Goal: Task Accomplishment & Management: Use online tool/utility

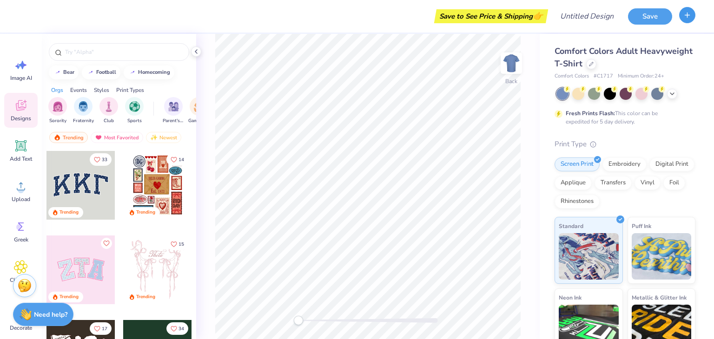
click at [682, 16] on button "button" at bounding box center [687, 15] width 16 height 16
click at [690, 20] on button "button" at bounding box center [687, 15] width 16 height 16
click at [688, 13] on icon "button" at bounding box center [687, 15] width 8 height 8
click at [600, 19] on input "Design Title" at bounding box center [598, 16] width 46 height 19
click at [573, 47] on span "Comfort Colors Adult Heavyweight T-Shirt" at bounding box center [623, 58] width 138 height 24
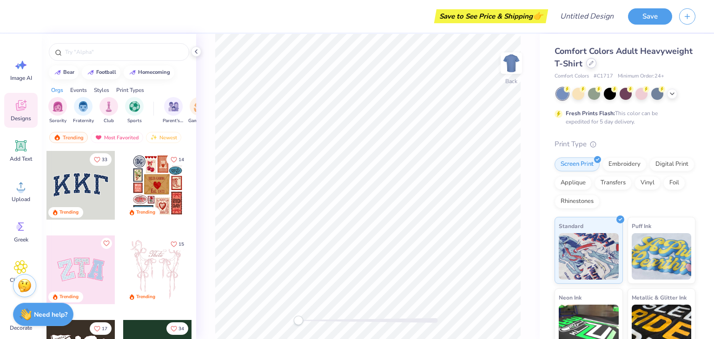
click at [593, 64] on icon at bounding box center [591, 63] width 5 height 5
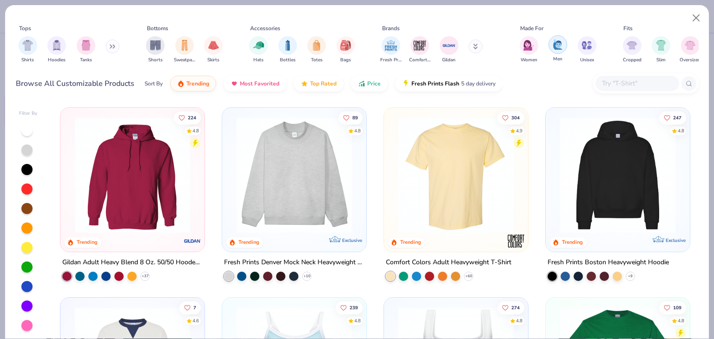
click at [557, 45] on img "filter for Men" at bounding box center [558, 44] width 10 height 11
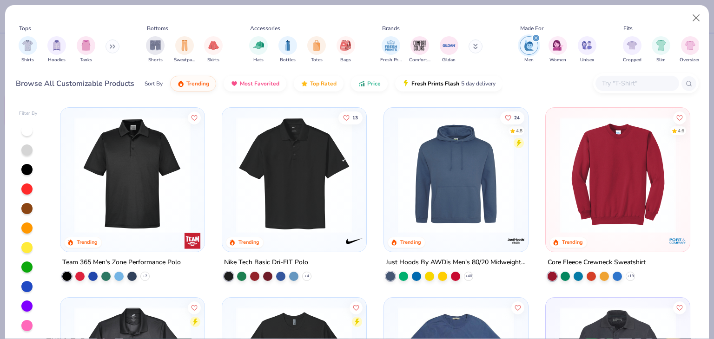
click at [605, 80] on input "text" at bounding box center [637, 83] width 72 height 11
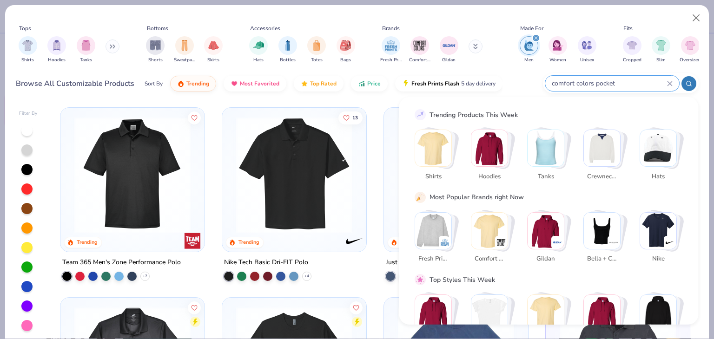
type input "comfort colors pocket"
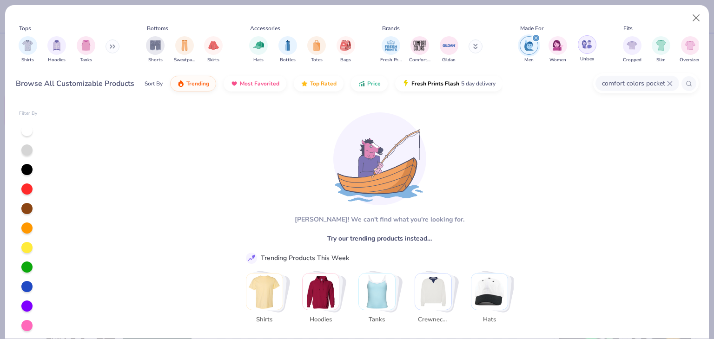
click at [583, 45] on img "filter for Unisex" at bounding box center [586, 44] width 11 height 11
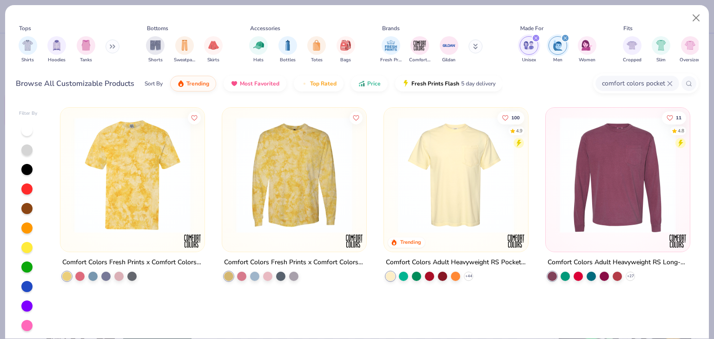
click at [463, 237] on div at bounding box center [455, 177] width 135 height 130
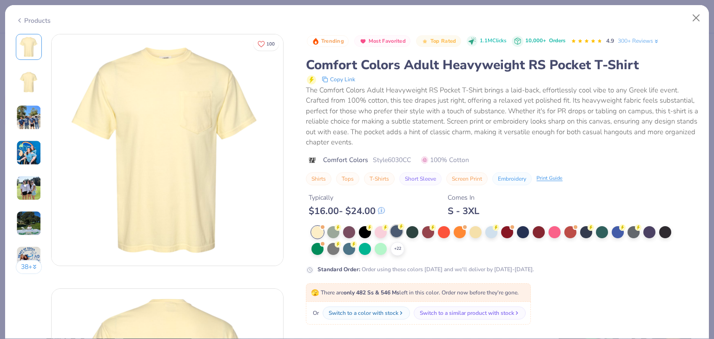
click at [401, 231] on div at bounding box center [396, 231] width 12 height 12
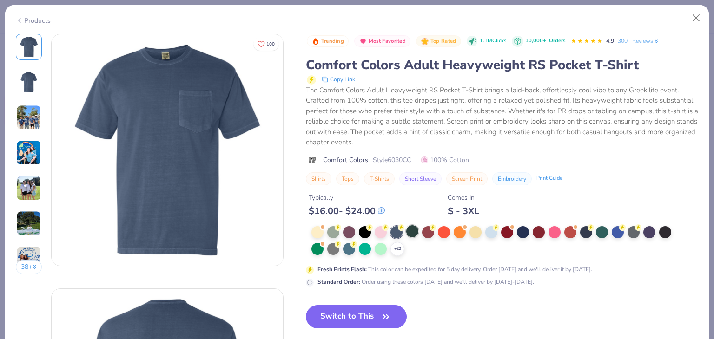
click at [411, 230] on div at bounding box center [412, 231] width 12 height 12
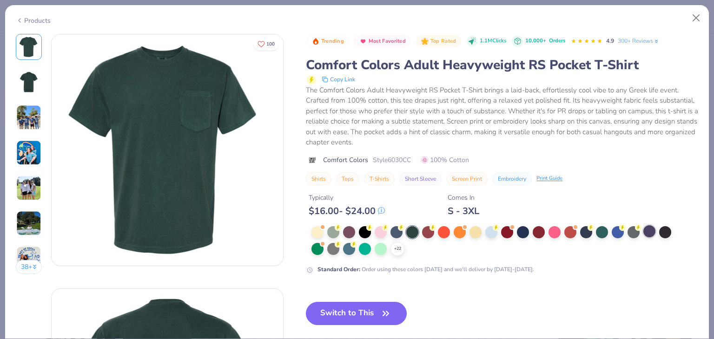
click at [645, 227] on div at bounding box center [649, 231] width 12 height 12
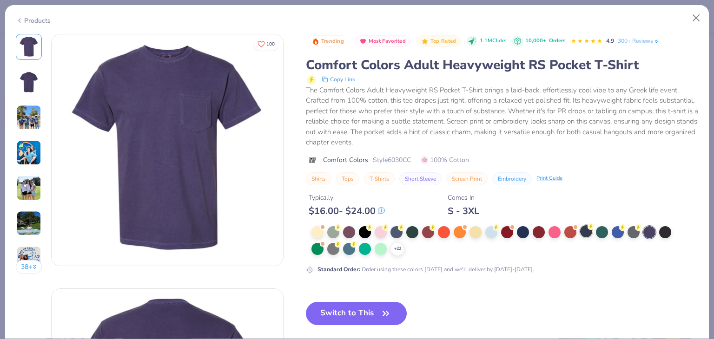
click at [585, 229] on div at bounding box center [586, 231] width 12 height 12
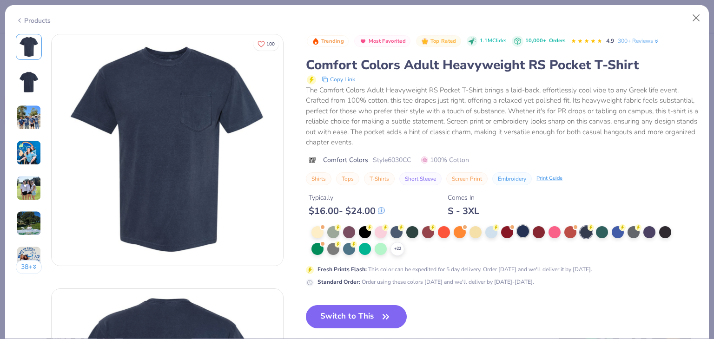
click at [526, 230] on div at bounding box center [523, 231] width 12 height 12
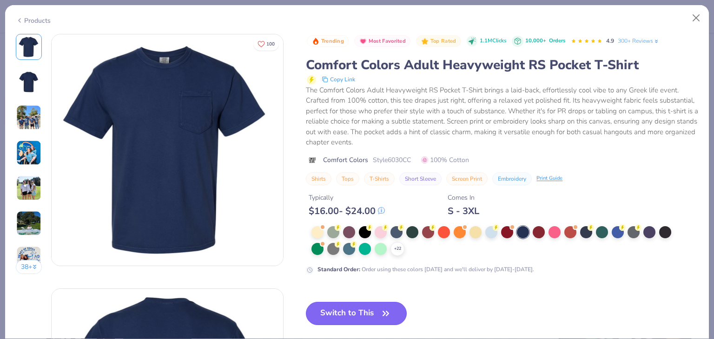
click at [361, 307] on button "Switch to This" at bounding box center [356, 313] width 101 height 23
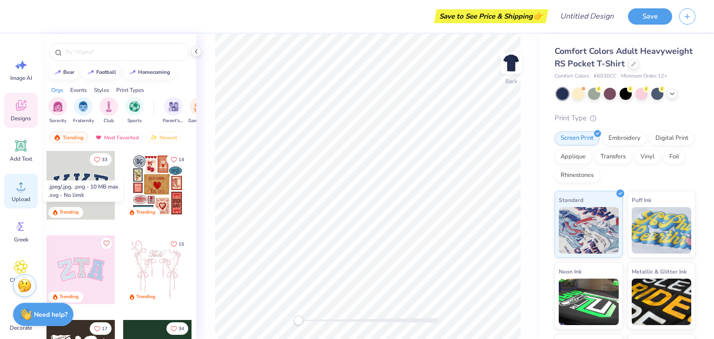
click at [15, 191] on icon at bounding box center [21, 186] width 14 height 14
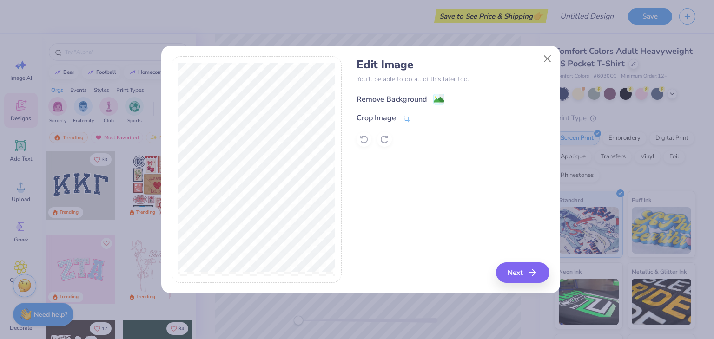
click at [403, 100] on div "Remove Background" at bounding box center [391, 99] width 70 height 11
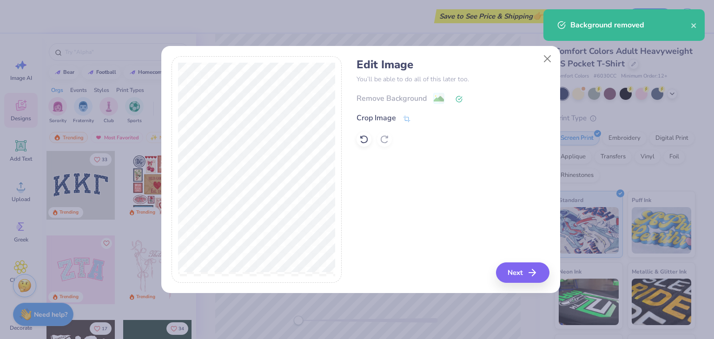
click at [589, 303] on div "Edit Image You’ll be able to do all of this later too. Remove Background Crop I…" at bounding box center [357, 169] width 714 height 339
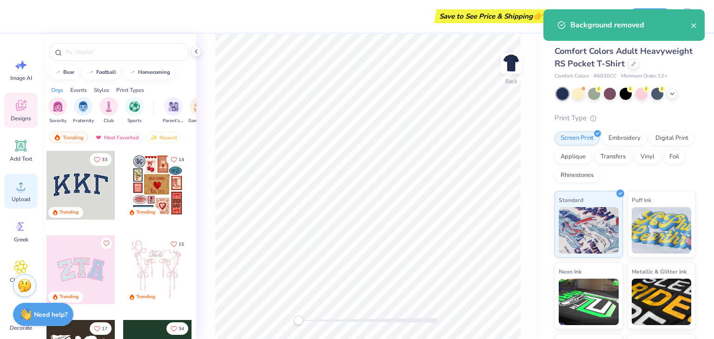
click at [20, 183] on icon at bounding box center [21, 186] width 14 height 14
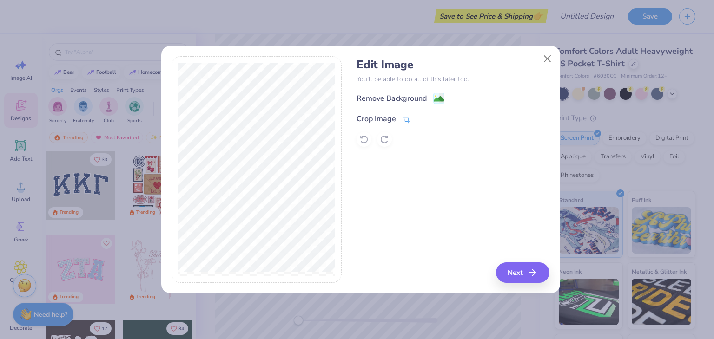
click at [388, 121] on div "Crop Image" at bounding box center [376, 118] width 40 height 11
click at [431, 118] on button at bounding box center [436, 118] width 10 height 10
click at [423, 89] on div "Edit Image You’ll be able to do all of this later too. Remove Background Crop I…" at bounding box center [452, 102] width 193 height 89
click at [421, 98] on div "Remove Background" at bounding box center [391, 99] width 70 height 11
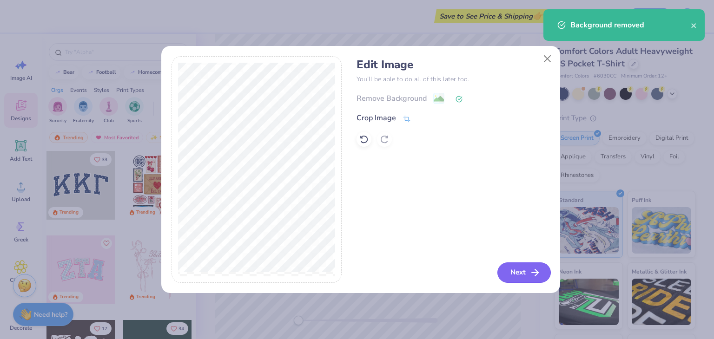
click at [509, 271] on button "Next" at bounding box center [523, 273] width 53 height 20
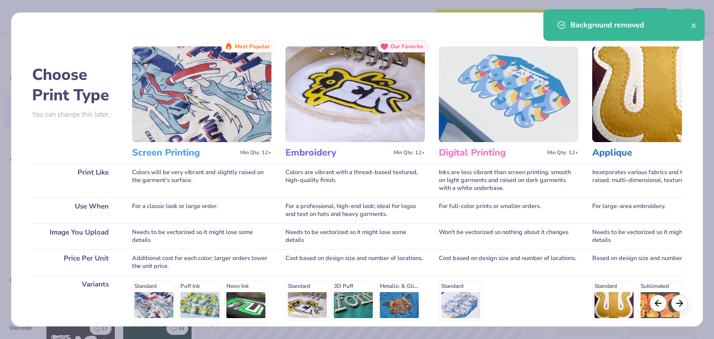
scroll to position [104, 0]
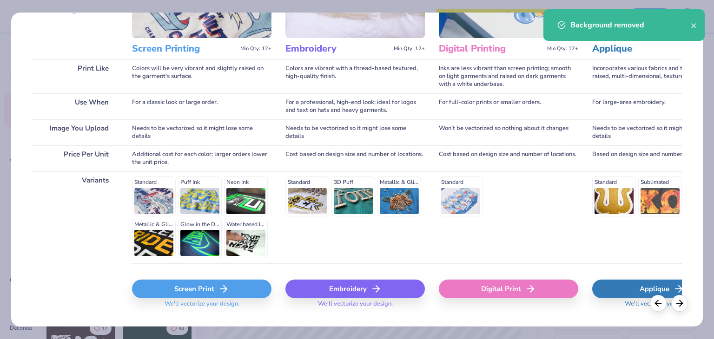
click at [175, 283] on div "Screen Print" at bounding box center [201, 289] width 139 height 19
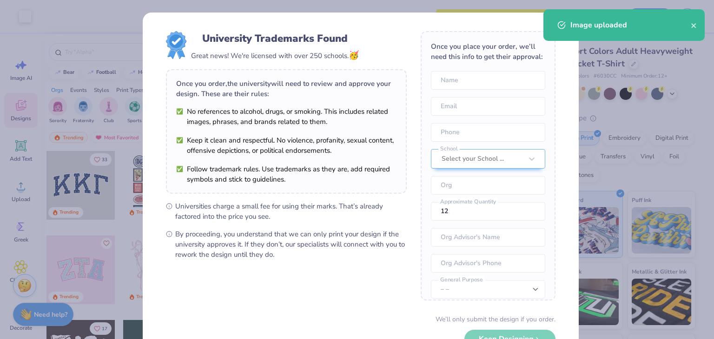
click at [414, 138] on body "Art colors Save to See Price & Shipping 👉 Design Title Save Image AI Designs Ad…" at bounding box center [357, 169] width 714 height 339
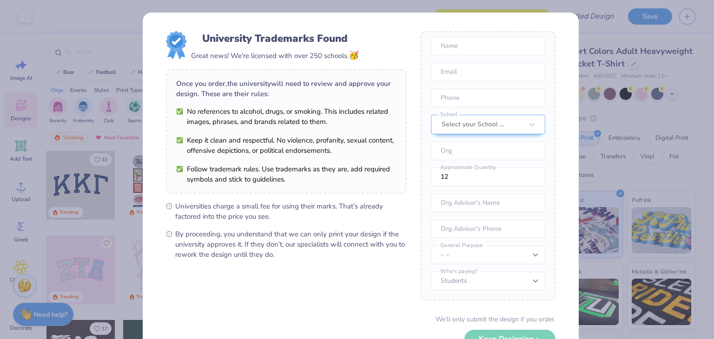
scroll to position [65, 0]
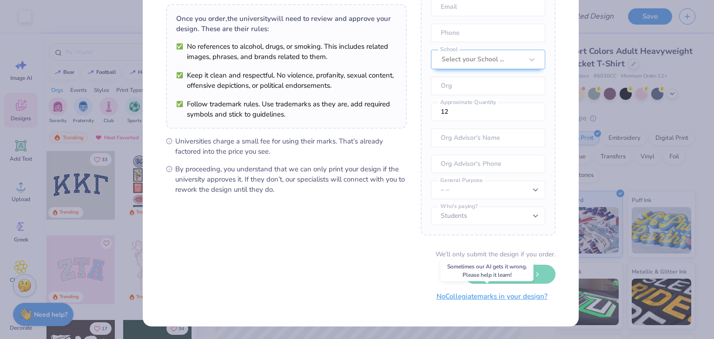
click at [514, 299] on button "No Collegiate marks in your design?" at bounding box center [491, 296] width 127 height 19
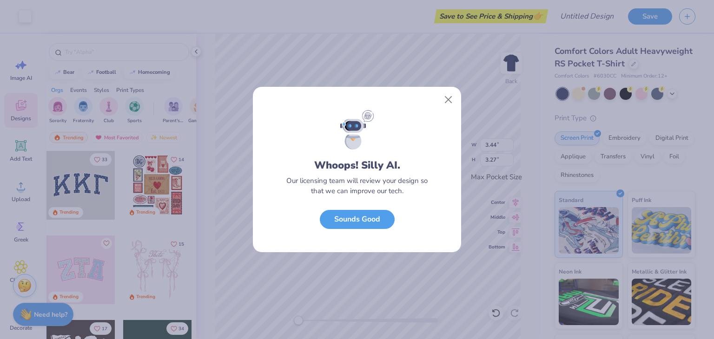
scroll to position [0, 0]
click at [370, 216] on button "Sounds Good" at bounding box center [357, 217] width 75 height 19
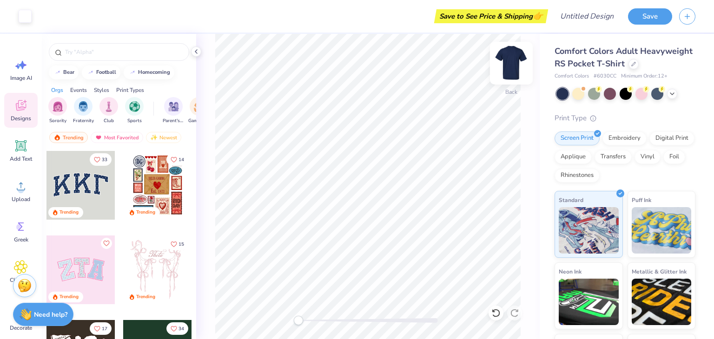
click at [508, 73] on img at bounding box center [511, 63] width 37 height 37
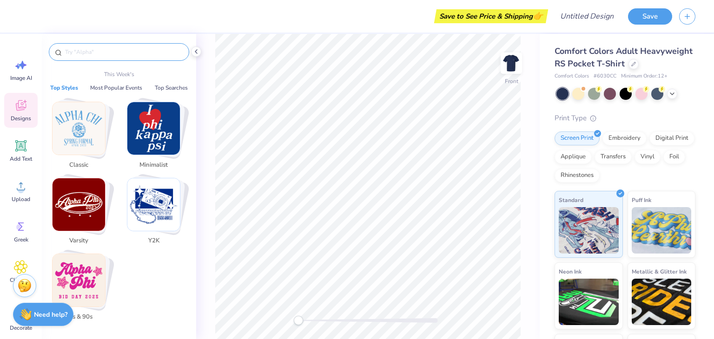
click at [96, 50] on input "text" at bounding box center [123, 51] width 119 height 9
click at [91, 131] on img "Stack Card Button Classic" at bounding box center [79, 128] width 53 height 53
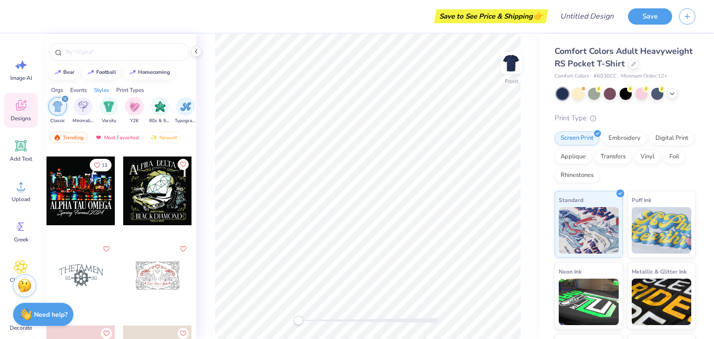
scroll to position [2108, 0]
click at [110, 51] on input "text" at bounding box center [123, 51] width 119 height 9
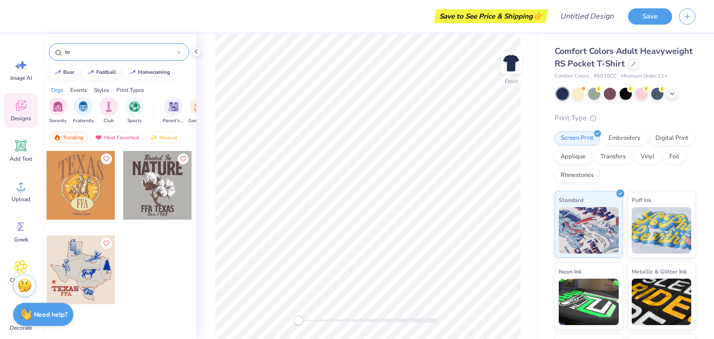
type input "t"
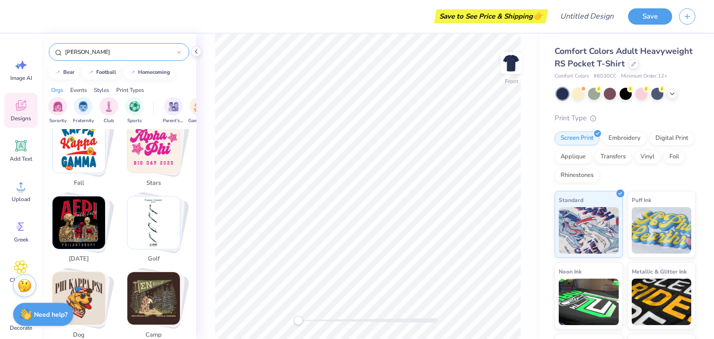
scroll to position [402, 0]
type input "[PERSON_NAME]"
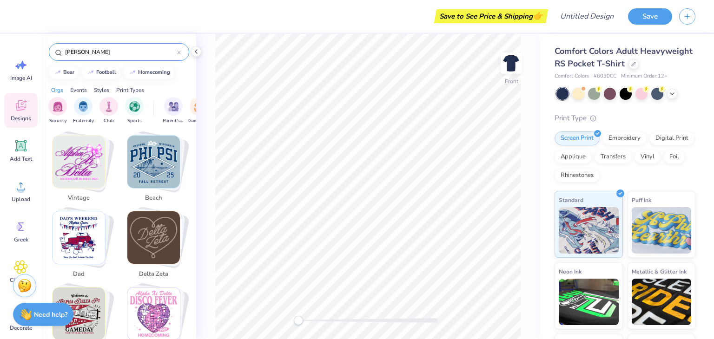
scroll to position [1224, 0]
click at [83, 87] on div "Events" at bounding box center [78, 90] width 17 height 8
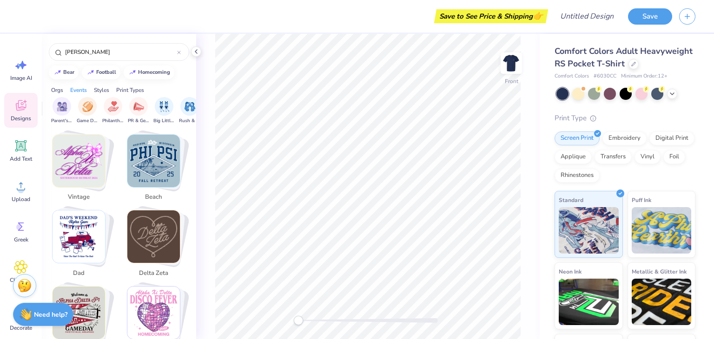
scroll to position [0, 115]
click at [107, 84] on div "Orgs Events Styles Print Types" at bounding box center [119, 87] width 154 height 13
click at [101, 92] on div "Styles" at bounding box center [101, 90] width 15 height 8
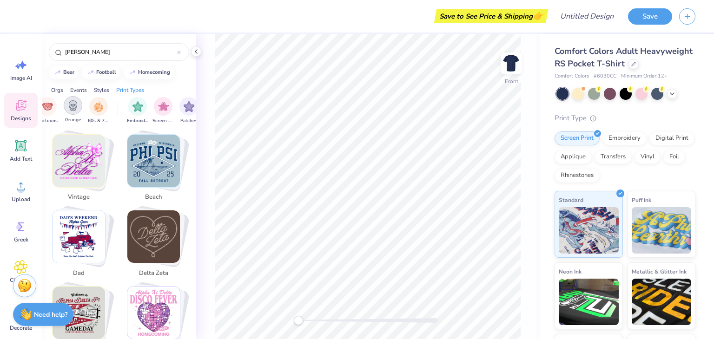
click at [78, 105] on div "filter for Grunge" at bounding box center [73, 105] width 19 height 19
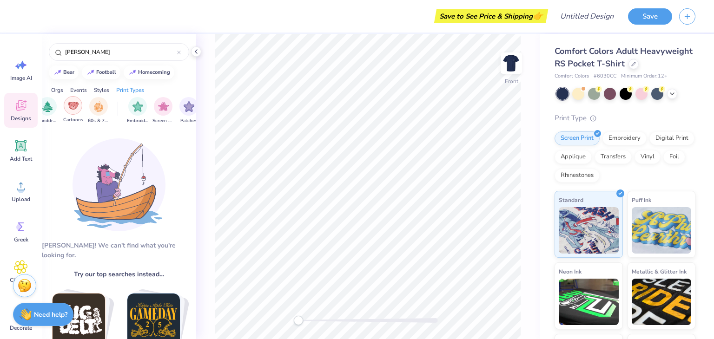
scroll to position [0, 636]
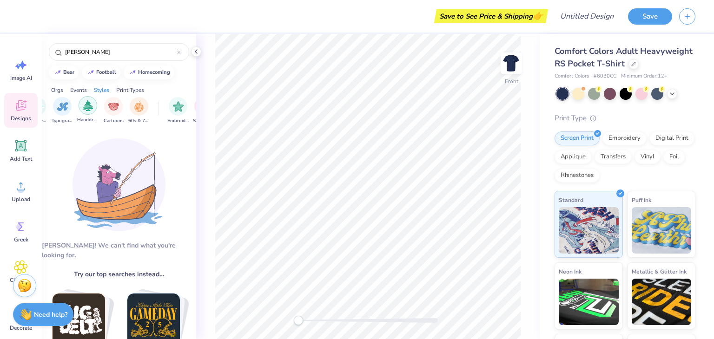
click at [86, 105] on img "filter for Handdrawn" at bounding box center [88, 105] width 10 height 11
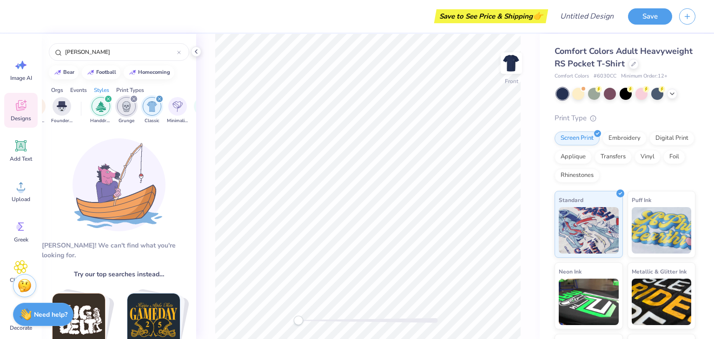
scroll to position [0, 480]
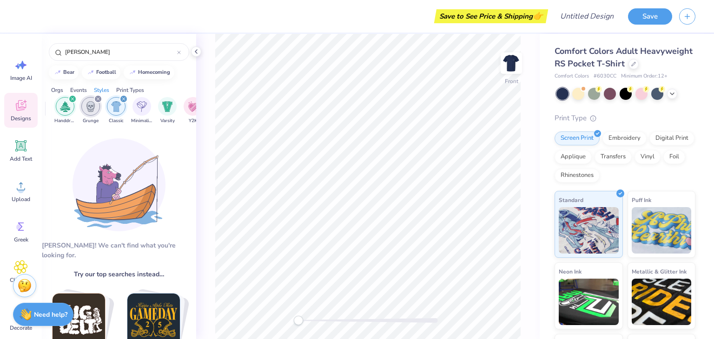
click at [95, 98] on div "filter for Grunge" at bounding box center [98, 99] width 8 height 8
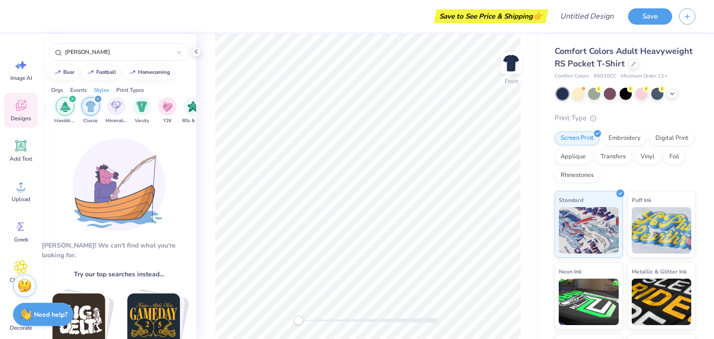
click at [95, 98] on div "filter for Classic" at bounding box center [98, 99] width 8 height 8
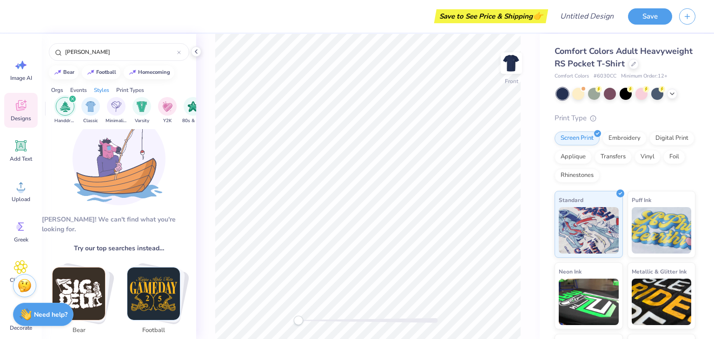
scroll to position [0, 0]
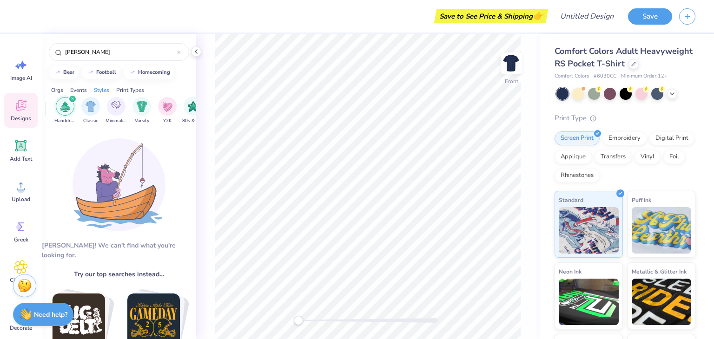
click at [60, 89] on div "Orgs" at bounding box center [57, 90] width 12 height 8
click at [81, 105] on img "filter for Fraternity" at bounding box center [83, 105] width 10 height 11
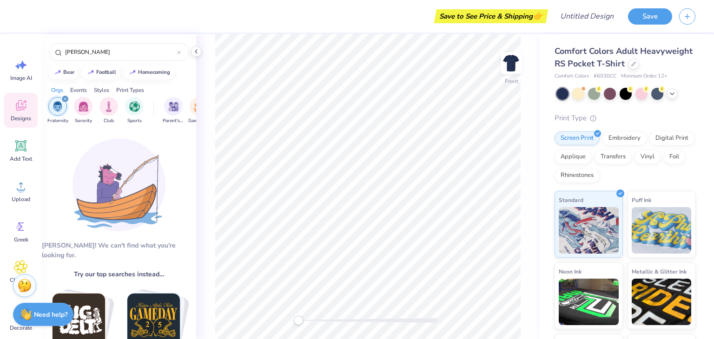
click at [80, 92] on div "Events" at bounding box center [78, 90] width 17 height 8
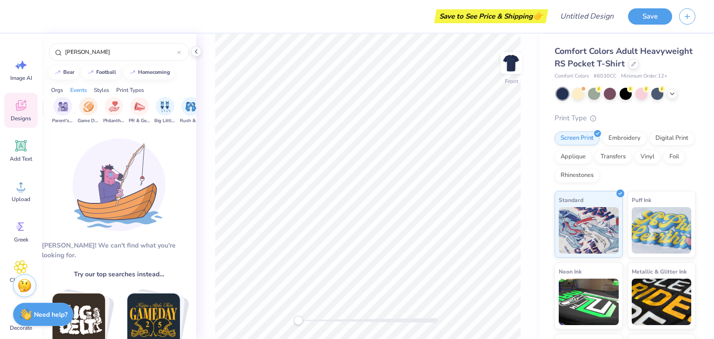
scroll to position [0, 115]
click at [180, 52] on icon at bounding box center [179, 53] width 4 height 4
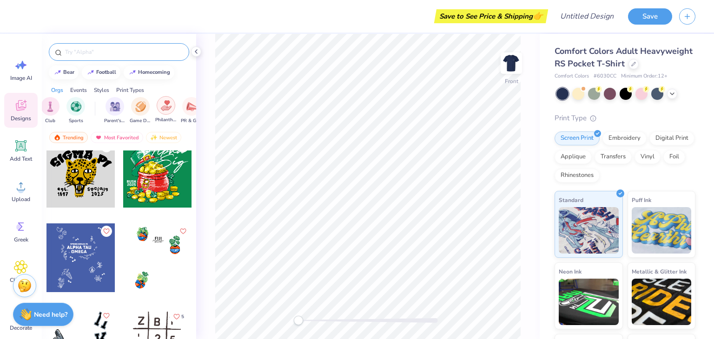
scroll to position [0, 0]
click at [97, 89] on div "Styles" at bounding box center [101, 90] width 15 height 8
click at [66, 98] on icon "filter for Handdrawn" at bounding box center [65, 99] width 3 height 3
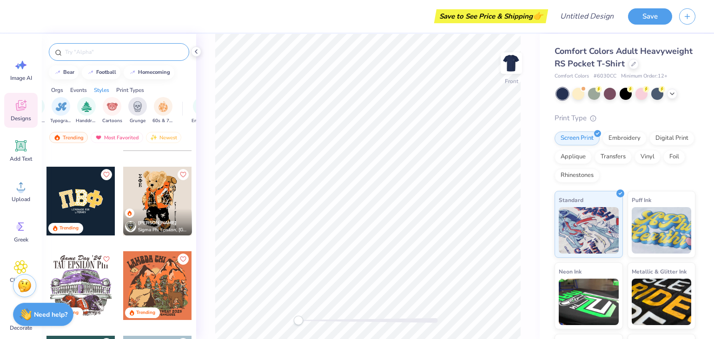
scroll to position [0, 612]
click at [134, 109] on img "filter for Grunge" at bounding box center [137, 105] width 10 height 11
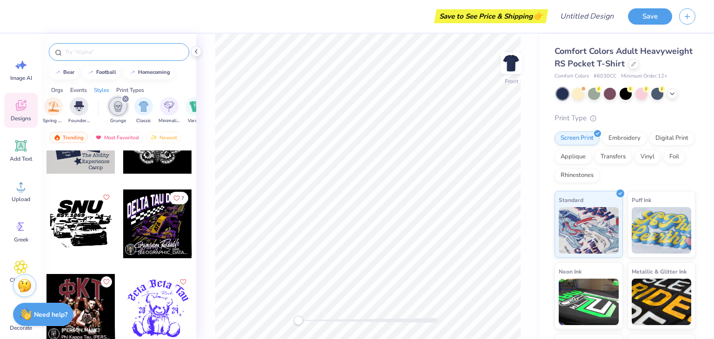
scroll to position [0, 427]
click at [122, 97] on div "filter for Grunge" at bounding box center [125, 99] width 8 height 8
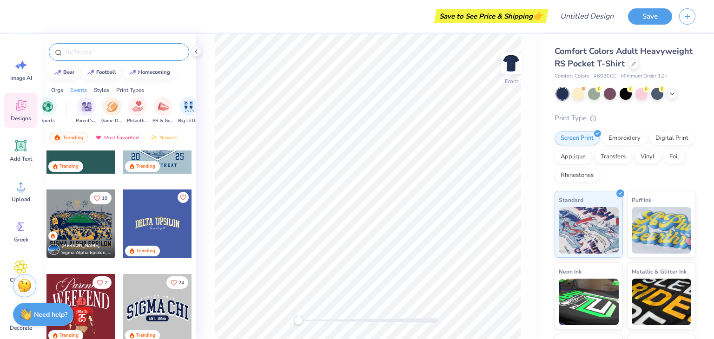
scroll to position [0, 86]
click at [107, 105] on img "filter for Game Day" at bounding box center [112, 105] width 11 height 11
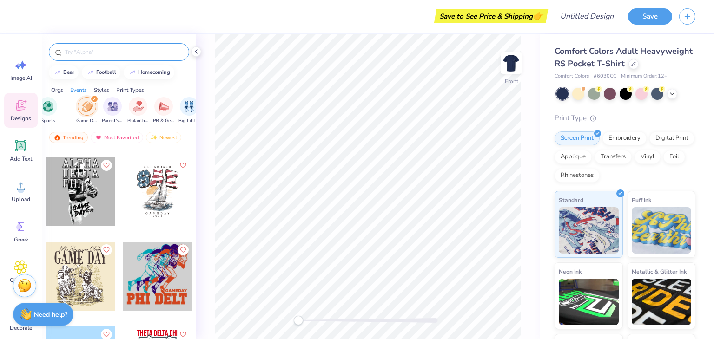
scroll to position [248, 0]
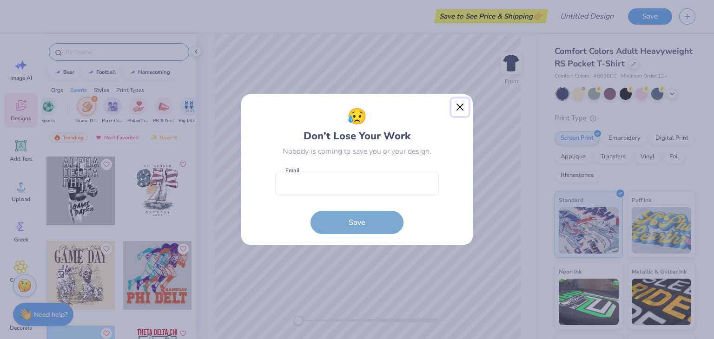
click at [458, 105] on button "Close" at bounding box center [460, 108] width 18 height 18
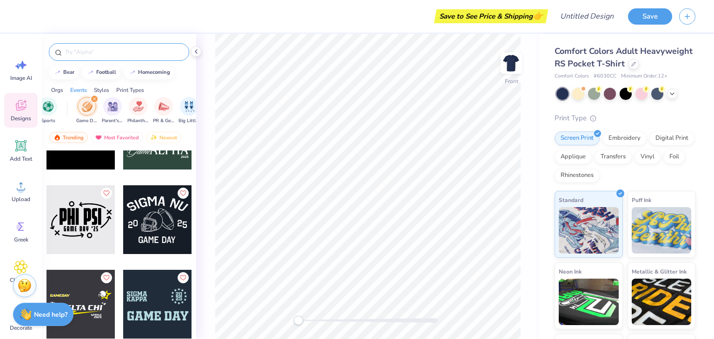
scroll to position [1659, 0]
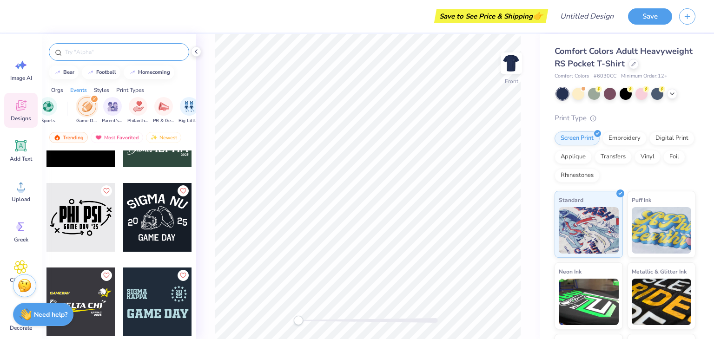
click at [95, 97] on icon "filter for Game Day" at bounding box center [94, 99] width 4 height 4
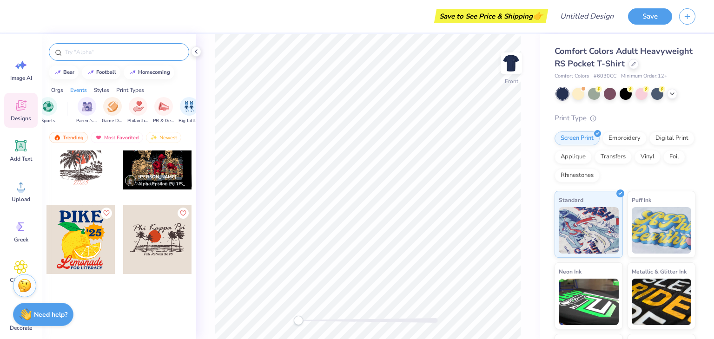
scroll to position [1130, 0]
click at [91, 45] on div at bounding box center [119, 52] width 140 height 18
click at [92, 52] on input "text" at bounding box center [123, 51] width 119 height 9
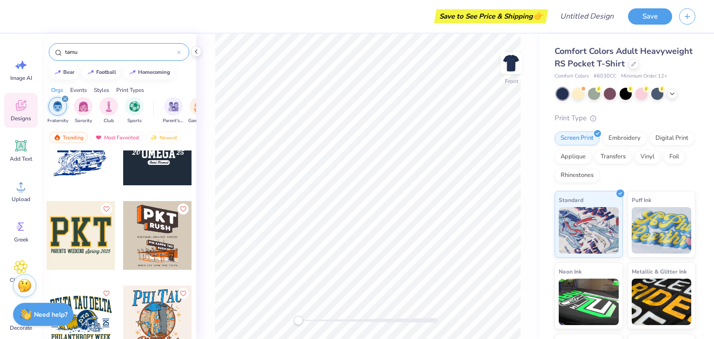
scroll to position [457, 0]
type input "t"
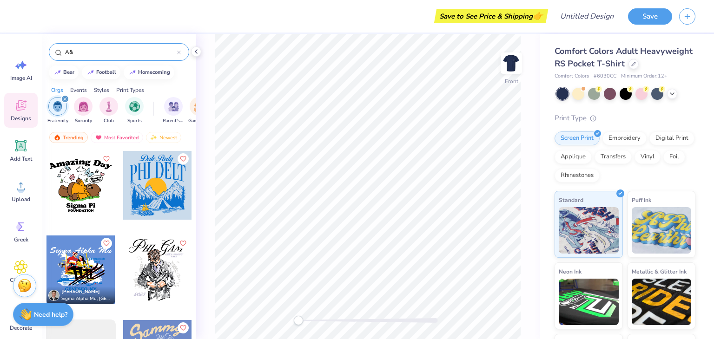
type input "A"
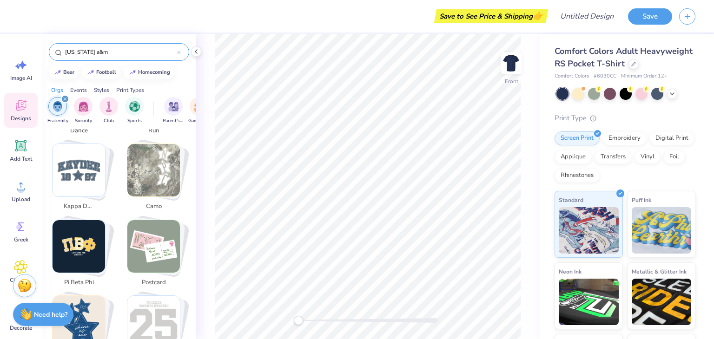
scroll to position [894, 0]
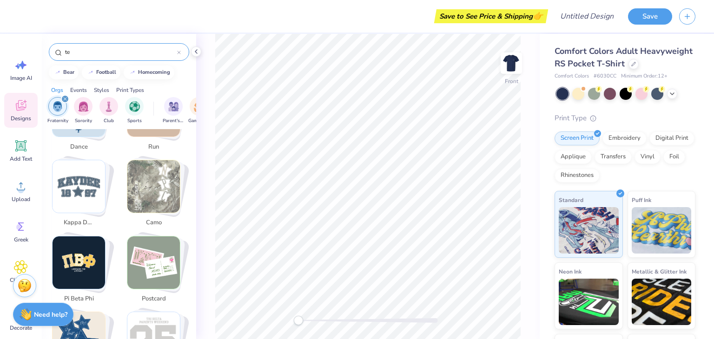
type input "t"
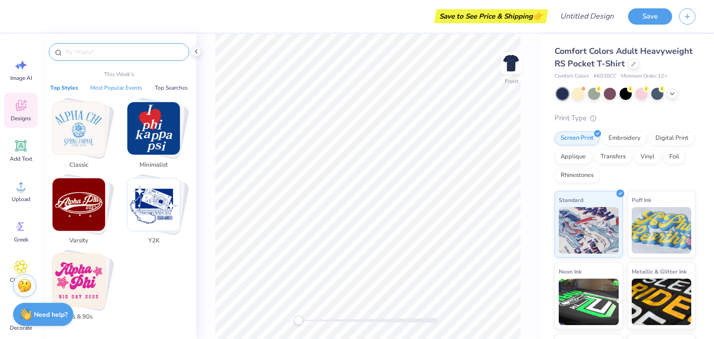
click at [120, 88] on button "Most Popular Events" at bounding box center [116, 87] width 58 height 9
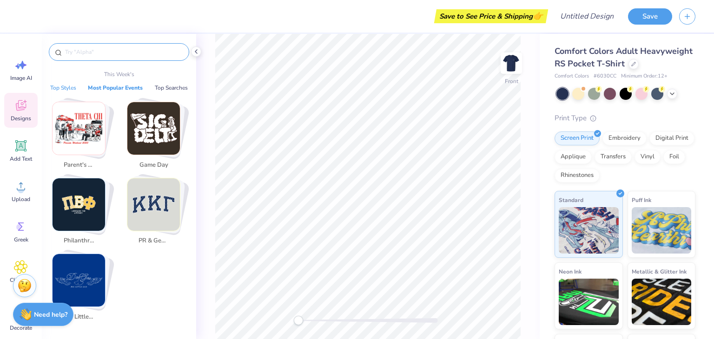
click at [72, 86] on button "Top Styles" at bounding box center [63, 87] width 32 height 9
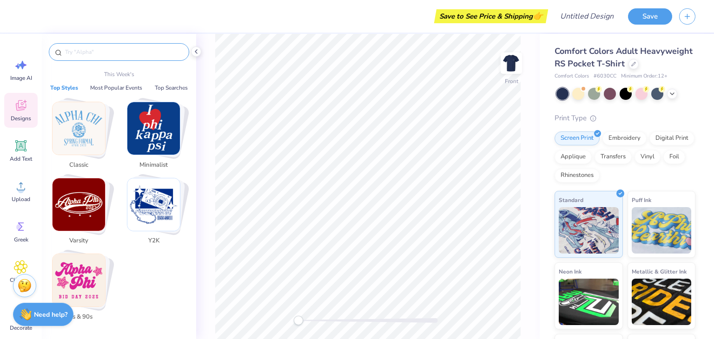
click at [78, 211] on img "Stack Card Button Varsity" at bounding box center [79, 204] width 53 height 53
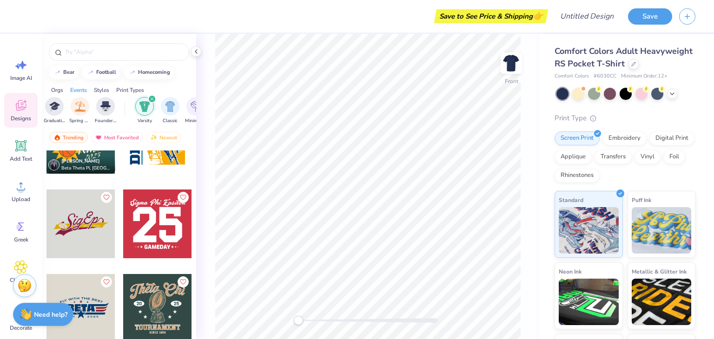
scroll to position [0, 402]
click at [102, 108] on img "filter for Founder’s Day" at bounding box center [104, 105] width 10 height 11
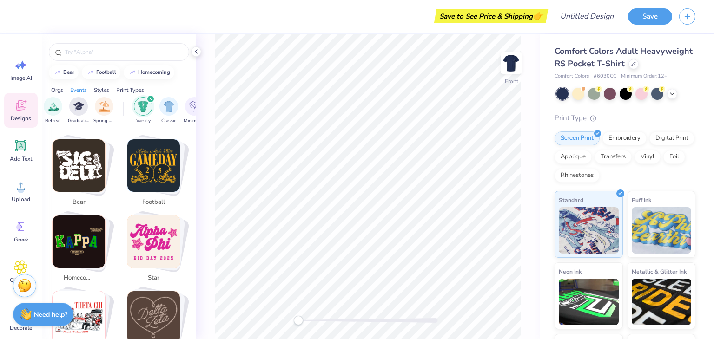
scroll to position [154, 0]
click at [151, 159] on img "Stack Card Button football" at bounding box center [153, 165] width 53 height 53
click at [80, 108] on img "filter for Graduation" at bounding box center [78, 105] width 11 height 11
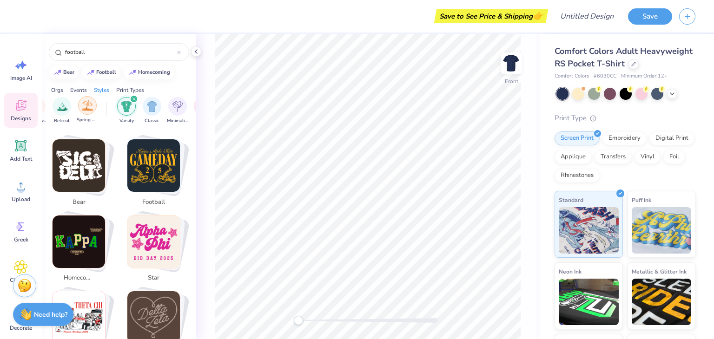
scroll to position [0, 415]
click at [139, 99] on icon "filter for Varsity" at bounding box center [138, 99] width 4 height 4
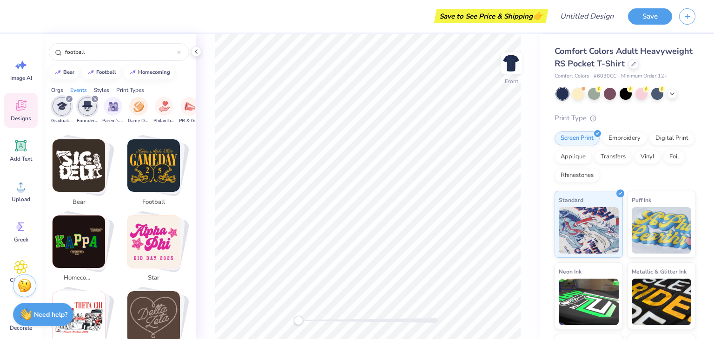
scroll to position [0, 109]
click at [96, 99] on icon "filter for Founder’s Day" at bounding box center [97, 99] width 4 height 4
click at [68, 98] on div "filter for Graduation" at bounding box center [71, 99] width 8 height 8
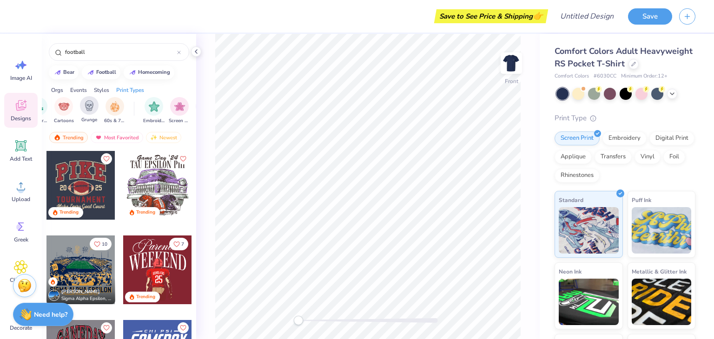
scroll to position [0, 786]
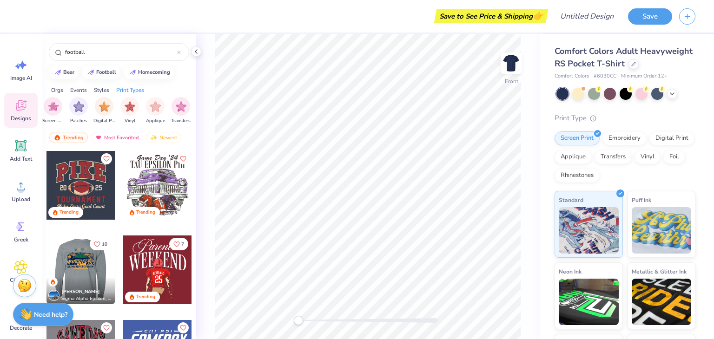
click at [85, 274] on div at bounding box center [80, 270] width 69 height 69
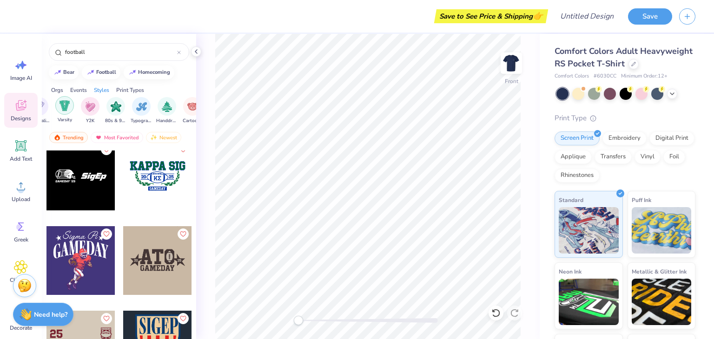
scroll to position [0, 480]
click at [66, 109] on img "filter for Classic" at bounding box center [65, 105] width 11 height 11
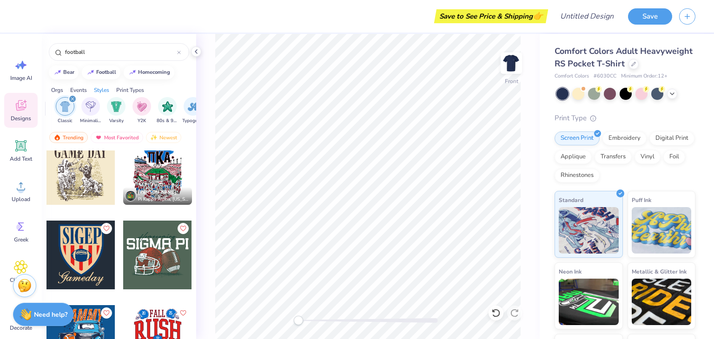
scroll to position [234, 0]
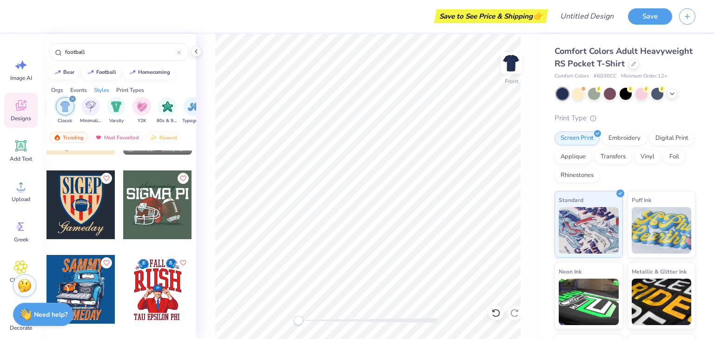
click at [73, 98] on icon "filter for Classic" at bounding box center [72, 99] width 3 height 3
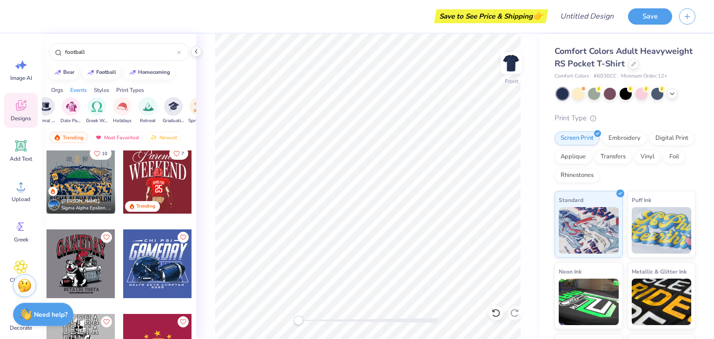
scroll to position [0, 281]
click at [151, 107] on img "filter for Retreat" at bounding box center [148, 105] width 11 height 11
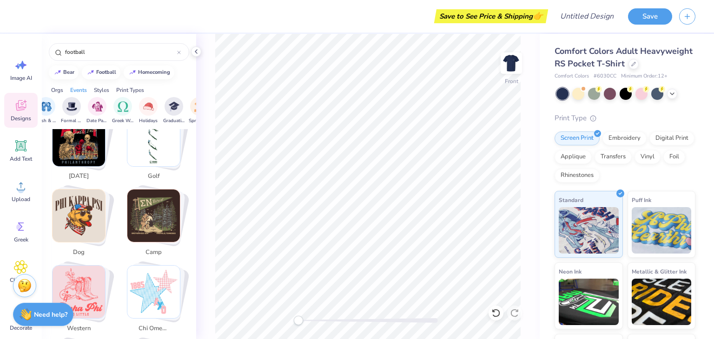
scroll to position [483, 0]
click at [141, 216] on img "Stack Card Button camp" at bounding box center [153, 217] width 53 height 53
type input "camp"
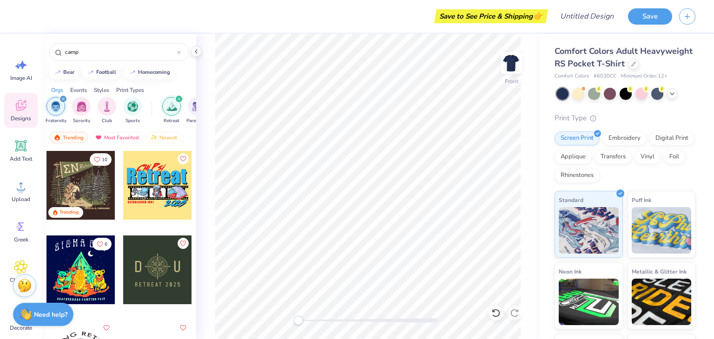
scroll to position [0, 0]
click at [81, 90] on div "Events" at bounding box center [78, 90] width 17 height 8
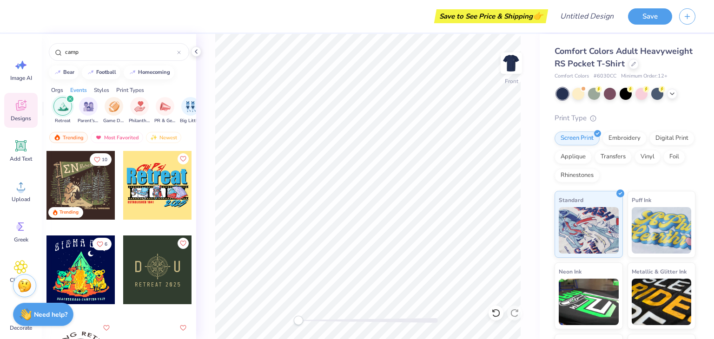
scroll to position [0, 115]
click at [68, 184] on div at bounding box center [80, 185] width 69 height 69
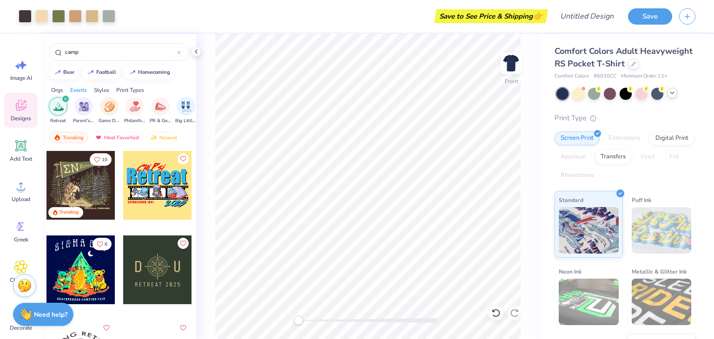
click at [671, 97] on icon at bounding box center [671, 92] width 7 height 7
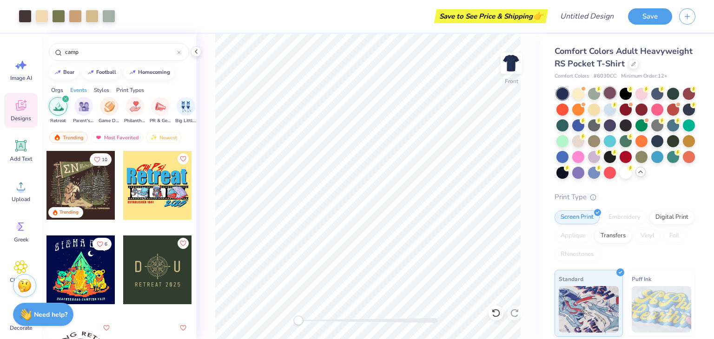
click at [613, 99] on div at bounding box center [610, 93] width 12 height 12
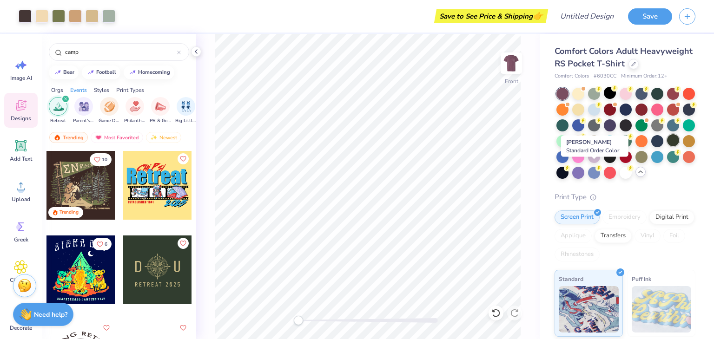
click at [667, 146] on div at bounding box center [673, 140] width 12 height 12
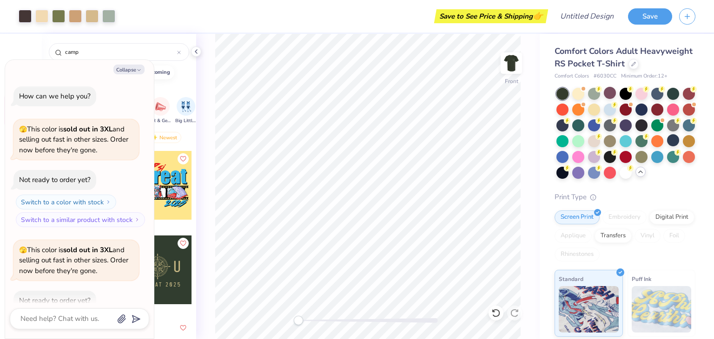
scroll to position [51, 0]
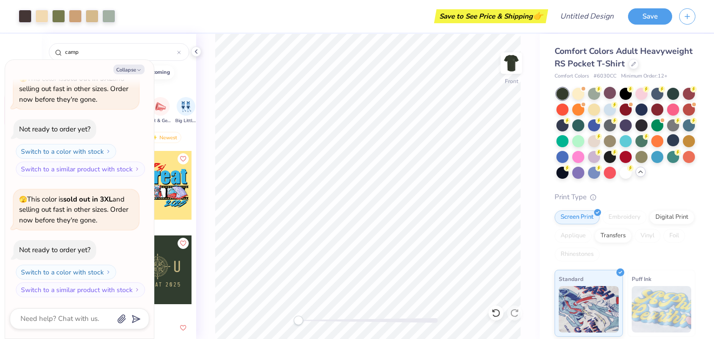
type textarea "x"
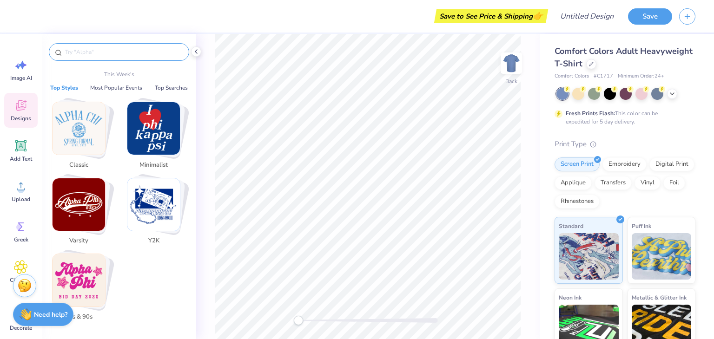
click at [98, 51] on input "text" at bounding box center [123, 51] width 119 height 9
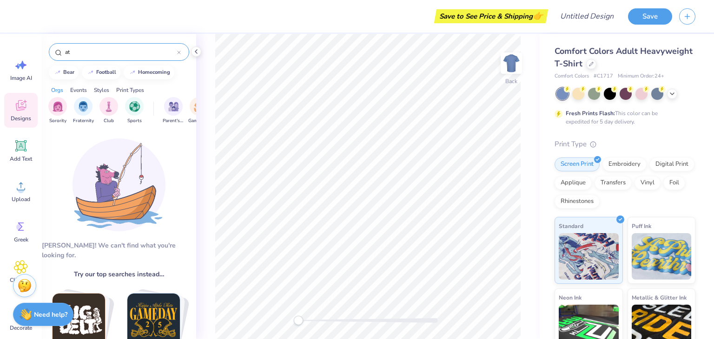
type input "a"
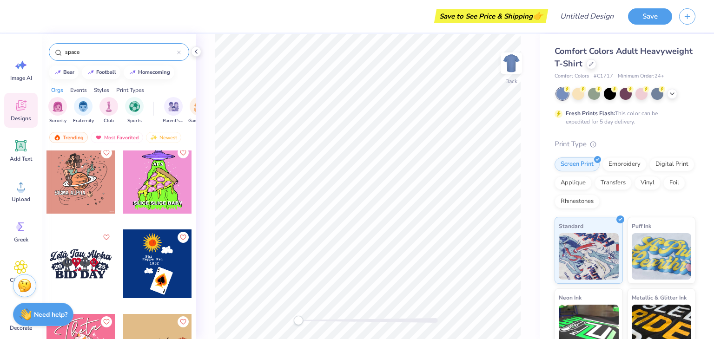
scroll to position [1359, 0]
type input "space"
click at [513, 60] on img at bounding box center [511, 63] width 37 height 37
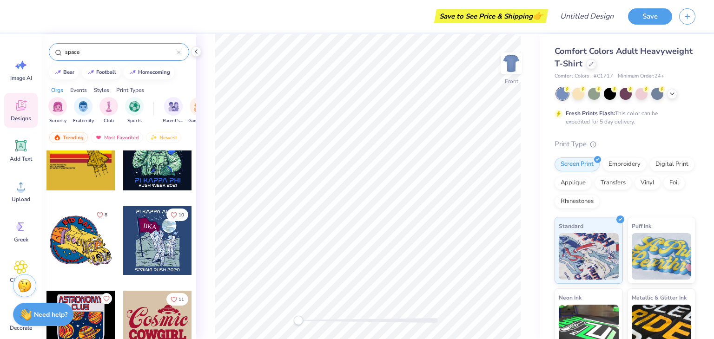
scroll to position [1120, 0]
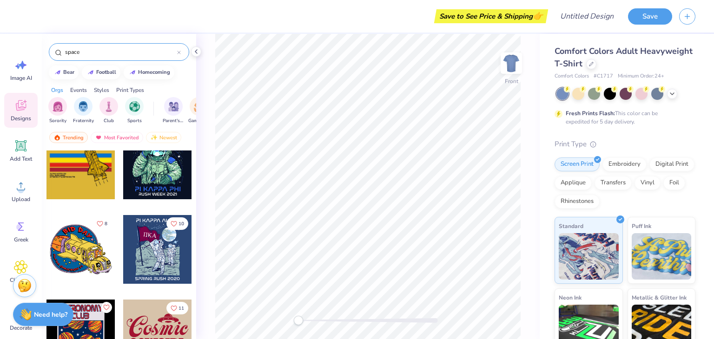
click at [147, 258] on div at bounding box center [157, 249] width 69 height 69
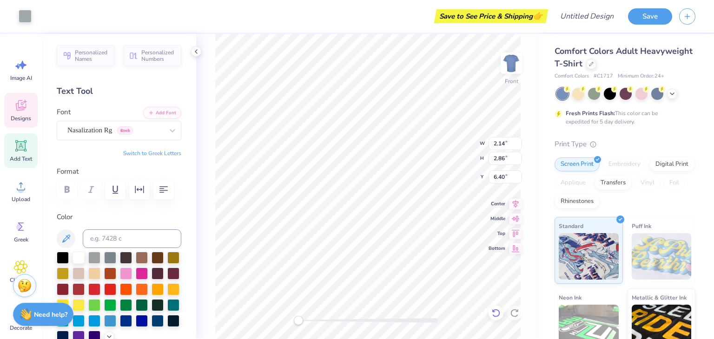
click at [493, 312] on icon at bounding box center [494, 311] width 2 height 2
type textarea "P"
type textarea "HEARTS MEN'S SOCIETY"
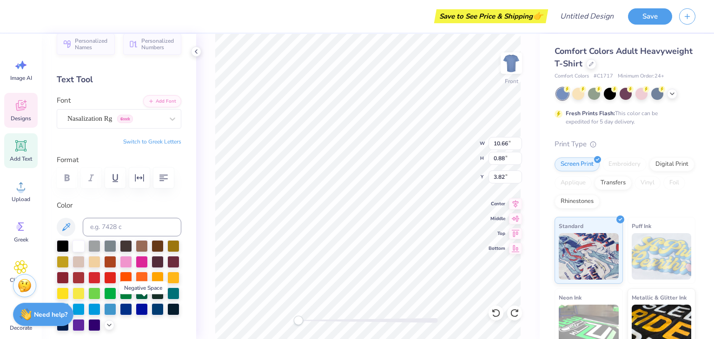
scroll to position [0, 0]
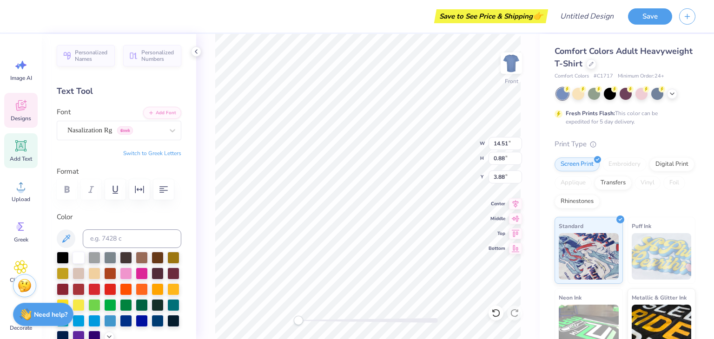
type input "14.51"
type input "3.88"
type input "11.96"
type input "0.73"
type input "4.04"
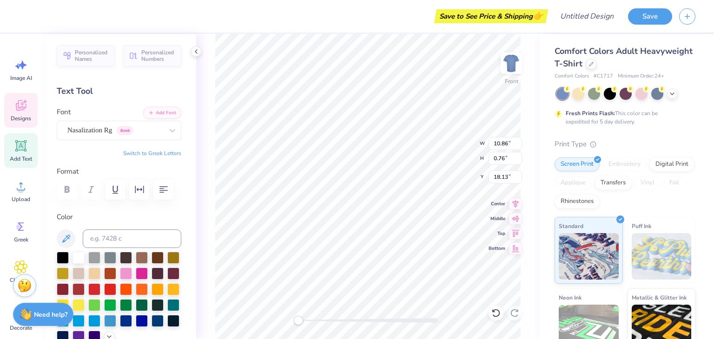
scroll to position [7, 5]
type textarea "S"
type textarea "e"
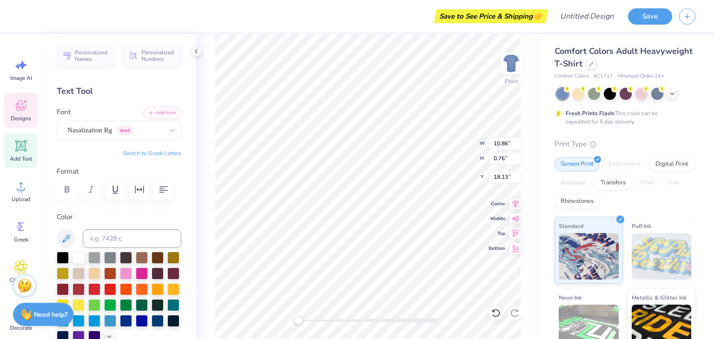
type textarea "EST: MMXXIV"
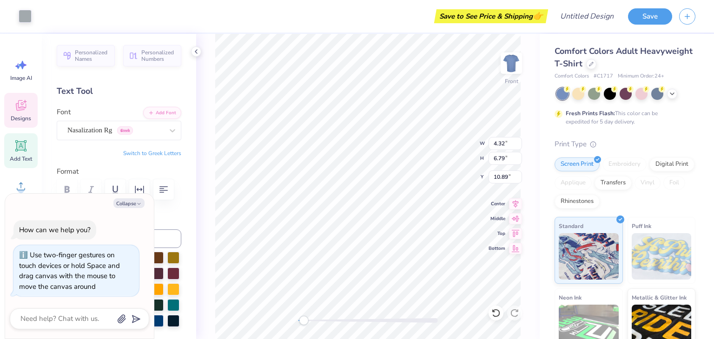
type textarea "x"
type input "10.71"
type input "12.18"
type input "5.51"
type textarea "x"
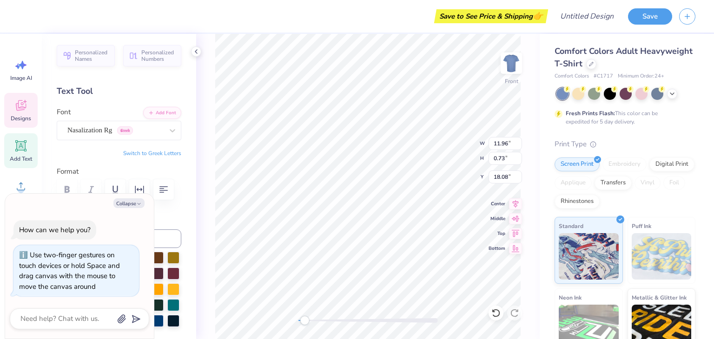
type input "10.84"
type input "0.66"
type textarea "x"
type input "7.72"
type input "0.75"
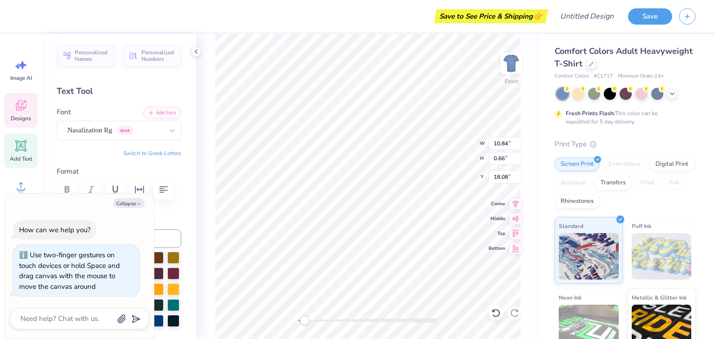
type input "19.48"
type textarea "x"
type input "3.24"
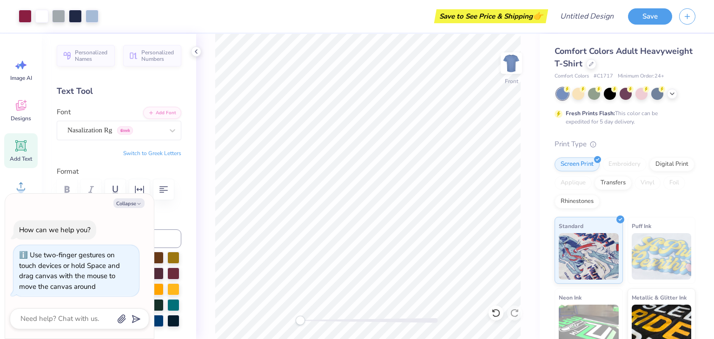
click at [639, 67] on div "Comfort Colors Adult Heavyweight T-Shirt" at bounding box center [624, 57] width 141 height 25
click at [593, 62] on icon at bounding box center [591, 63] width 5 height 5
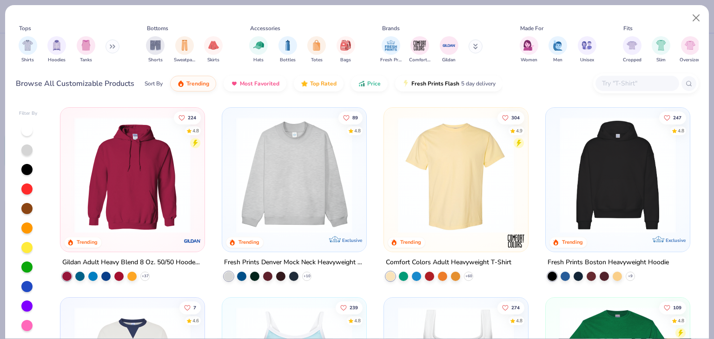
type textarea "x"
click at [617, 80] on input "text" at bounding box center [637, 83] width 72 height 11
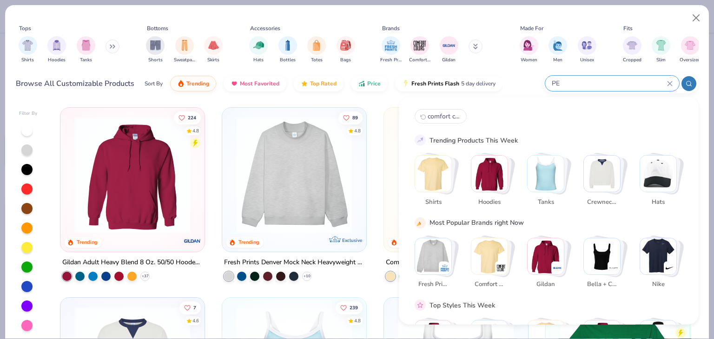
type input "P"
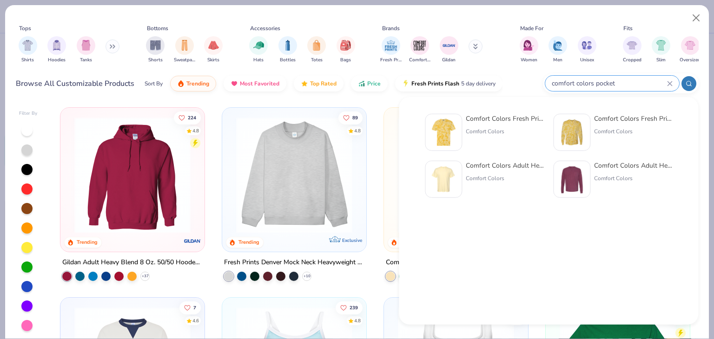
type input "comfort colors pocket"
click at [516, 165] on div "Comfort Colors Adult Heavyweight RS Pocket T-Shirt" at bounding box center [505, 166] width 78 height 10
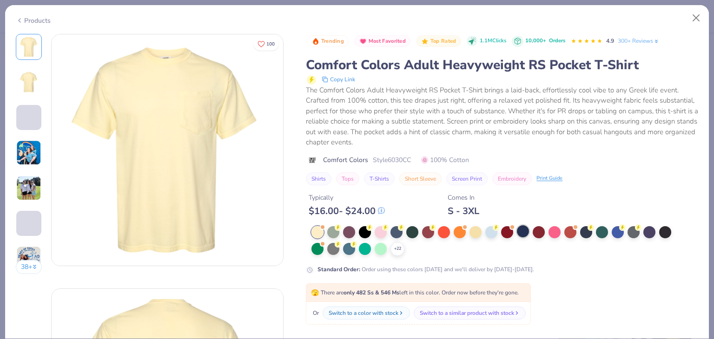
click at [522, 232] on div at bounding box center [523, 231] width 12 height 12
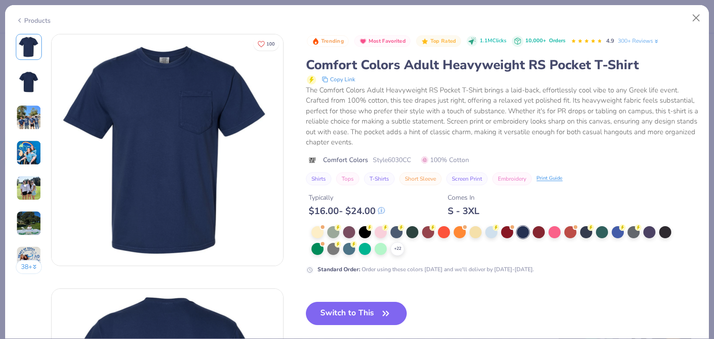
click at [361, 307] on button "Switch to This" at bounding box center [356, 313] width 101 height 23
click at [371, 315] on button "Switch to This" at bounding box center [356, 313] width 101 height 23
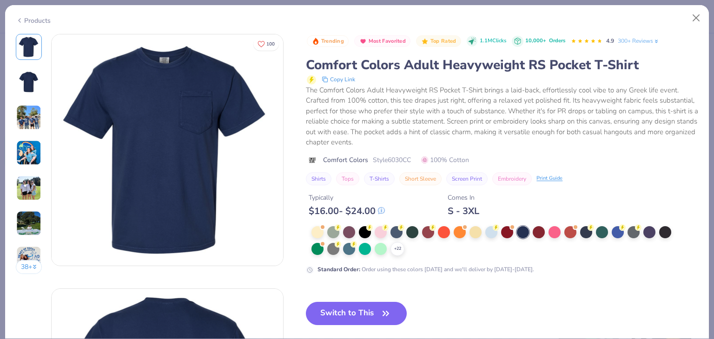
click at [371, 315] on button "Switch to This" at bounding box center [356, 313] width 101 height 23
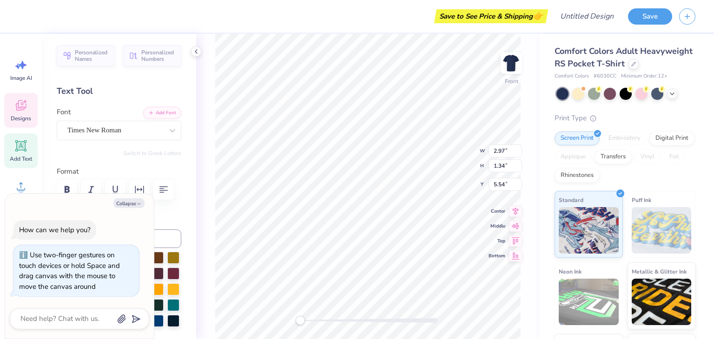
scroll to position [7, 1]
type textarea "x"
type input "3.01"
type input "2.97"
type input "4.60"
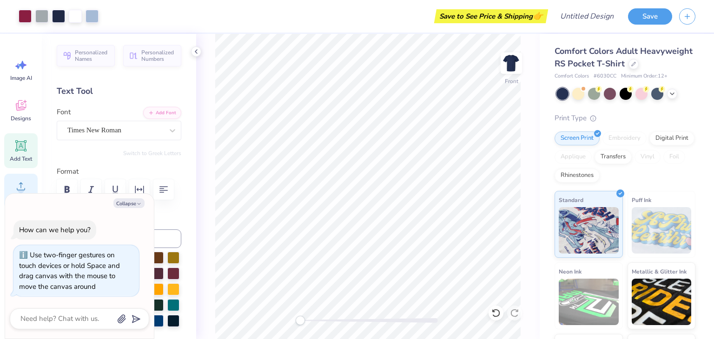
click at [18, 182] on icon at bounding box center [21, 186] width 14 height 14
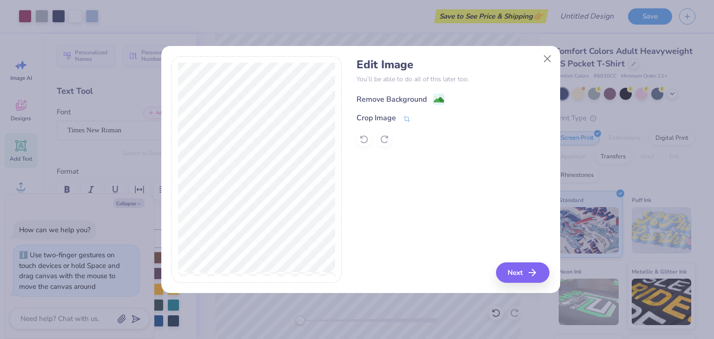
click at [391, 94] on div "Remove Background" at bounding box center [391, 99] width 70 height 11
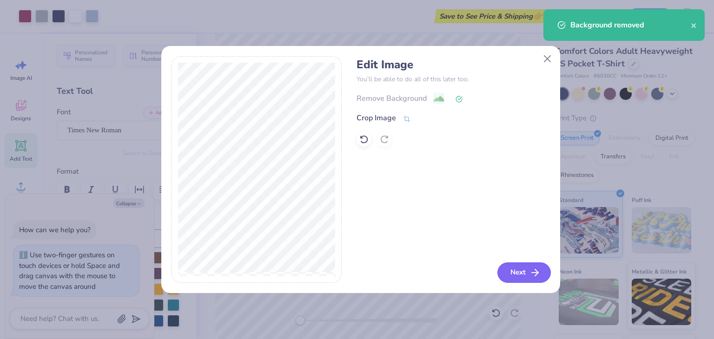
click at [518, 268] on button "Next" at bounding box center [523, 273] width 53 height 20
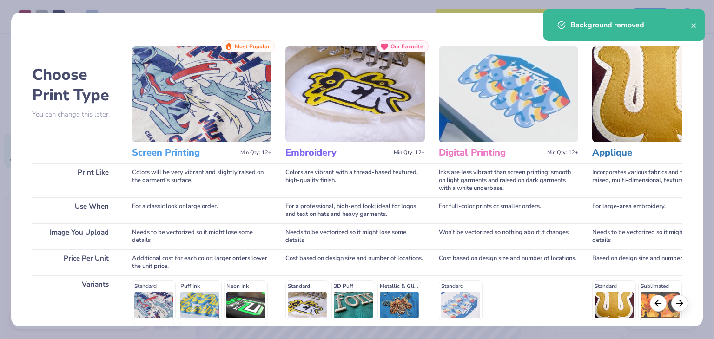
scroll to position [124, 0]
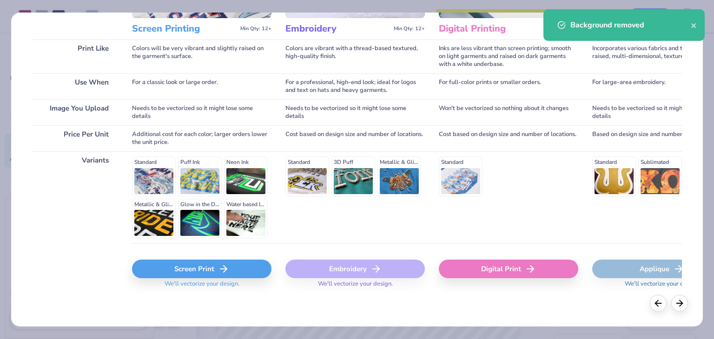
click at [209, 274] on div "Screen Print" at bounding box center [201, 269] width 139 height 19
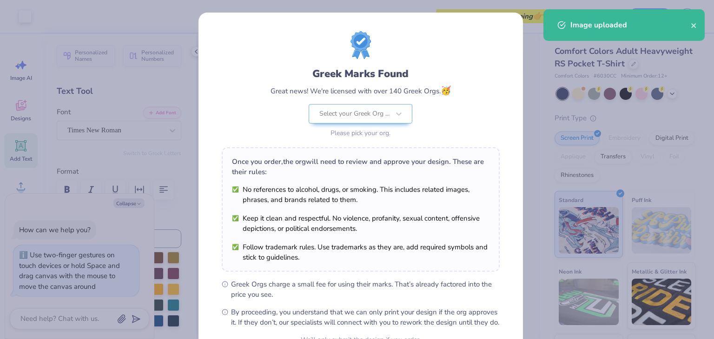
click at [430, 151] on div "Once you order, the org will need to review and approve your design. These are …" at bounding box center [361, 209] width 278 height 125
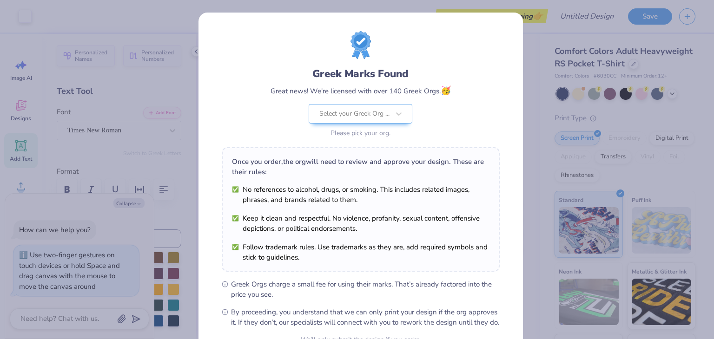
scroll to position [95, 0]
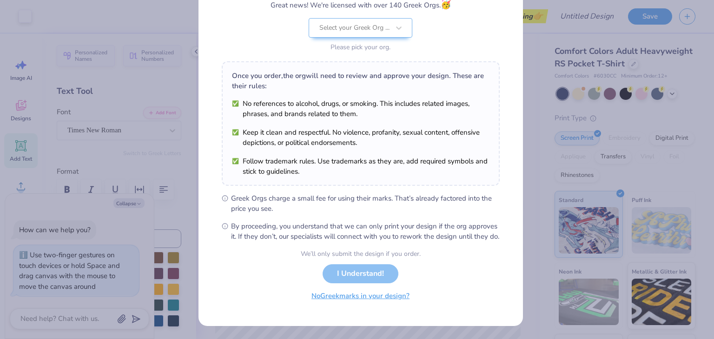
click at [390, 299] on button "No Greek marks in your design?" at bounding box center [360, 296] width 114 height 19
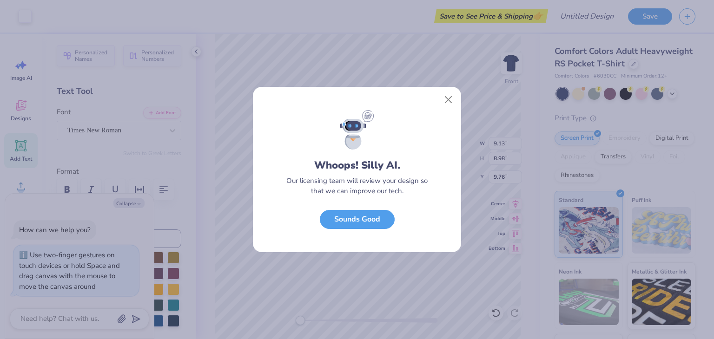
scroll to position [0, 0]
click at [375, 212] on button "Sounds Good" at bounding box center [357, 217] width 75 height 19
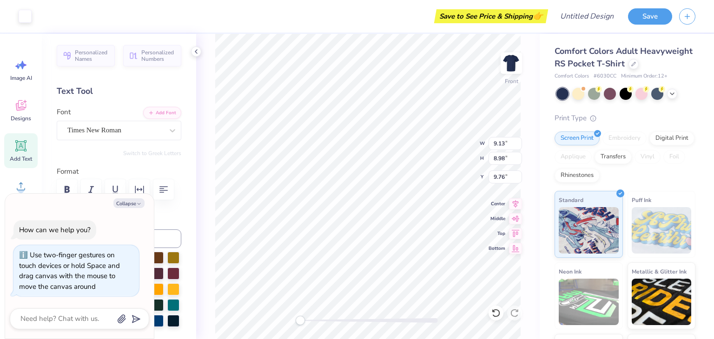
type textarea "x"
type input "2.95"
type input "2.90"
type input "15.84"
type textarea "x"
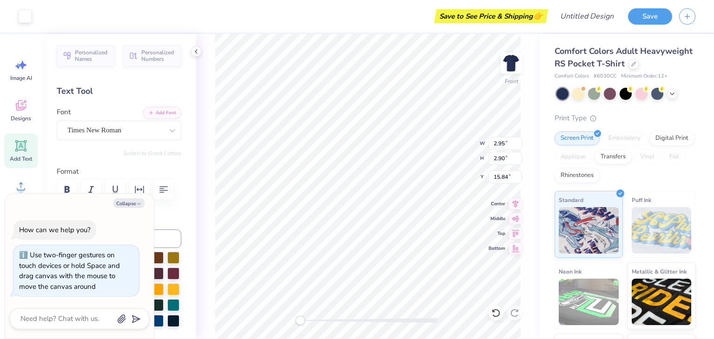
type input "2.30"
type input "2.26"
type input "5.20"
type textarea "x"
type input "2.15"
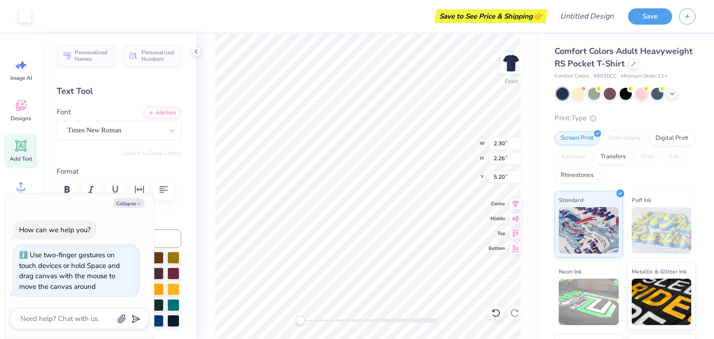
type input "2.16"
type input "5.32"
type textarea "x"
type input "2.07"
type input "2.08"
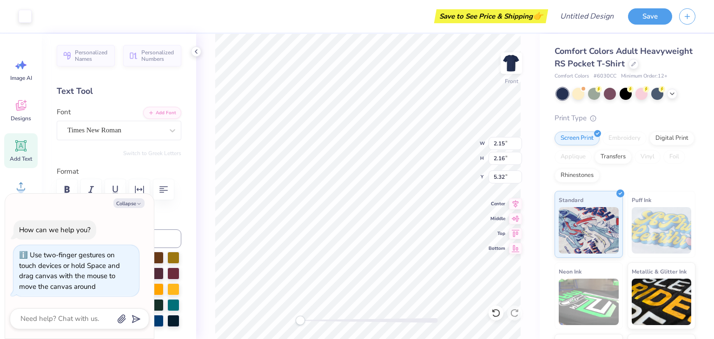
type input "5.33"
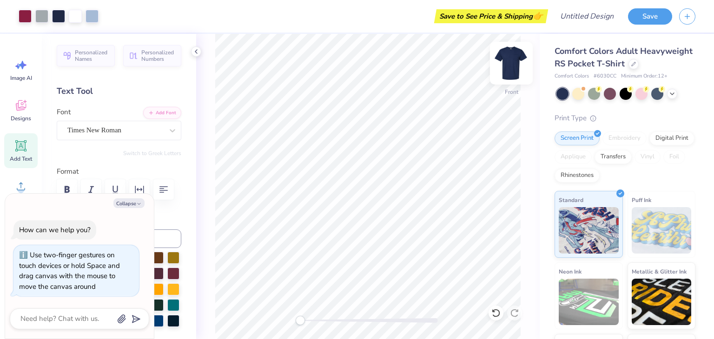
click at [506, 70] on img at bounding box center [511, 63] width 37 height 37
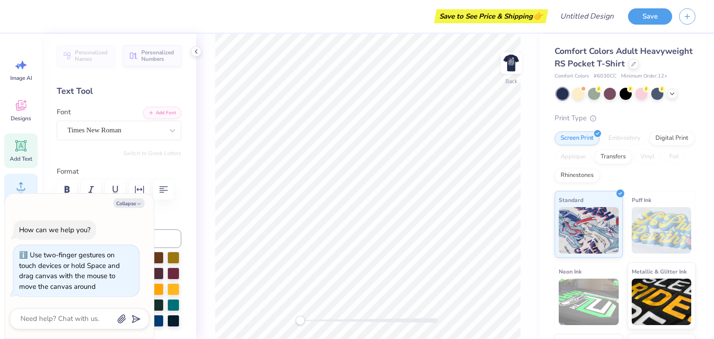
click at [15, 185] on icon at bounding box center [21, 186] width 14 height 14
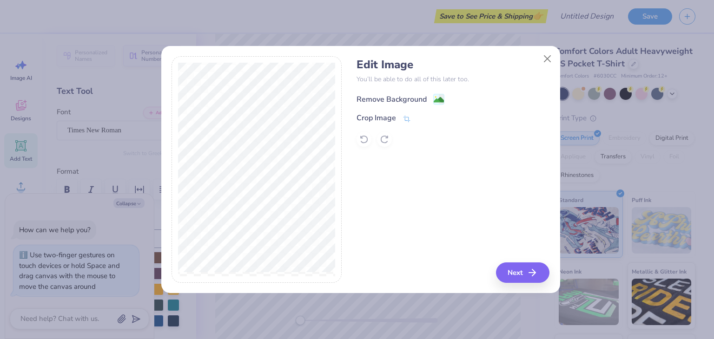
click at [367, 99] on div "Remove Background" at bounding box center [391, 99] width 70 height 11
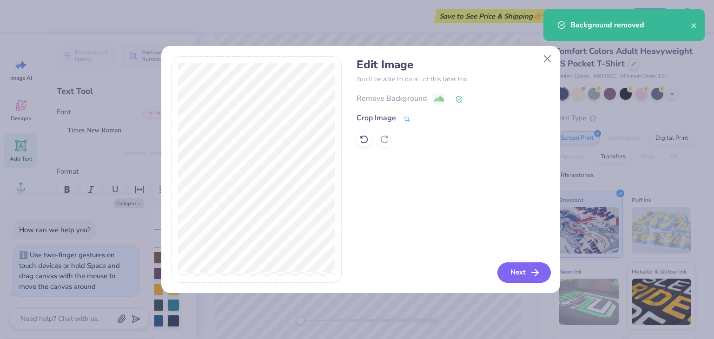
click at [533, 265] on button "Next" at bounding box center [523, 273] width 53 height 20
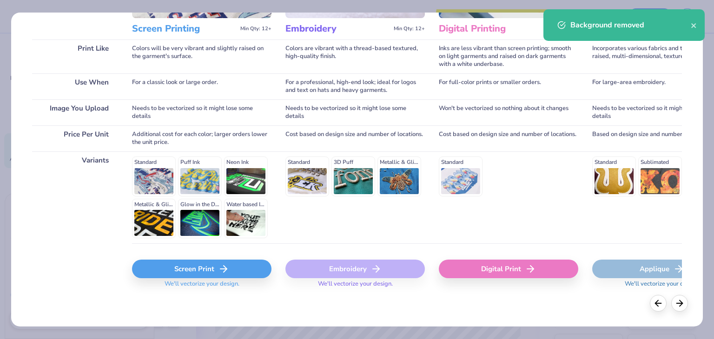
scroll to position [124, 0]
click at [195, 270] on div "Screen Print" at bounding box center [201, 269] width 139 height 19
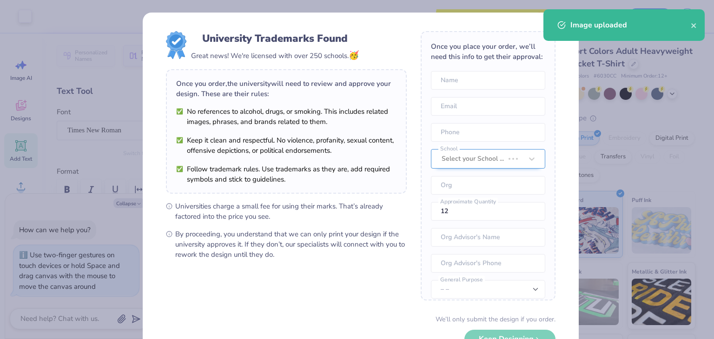
click at [450, 160] on body "Art colors Save to See Price & Shipping 👉 Design Title Save Image AI Designs Ad…" at bounding box center [357, 169] width 714 height 339
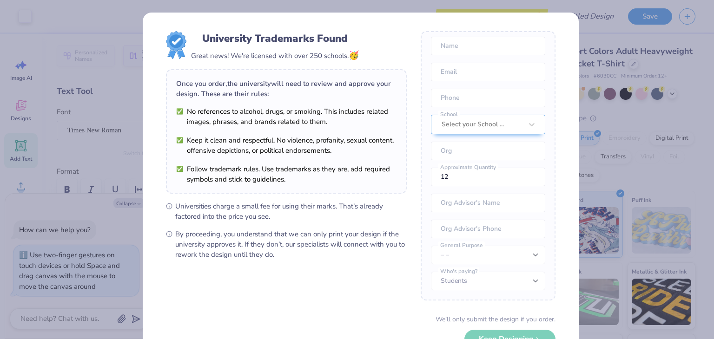
scroll to position [65, 0]
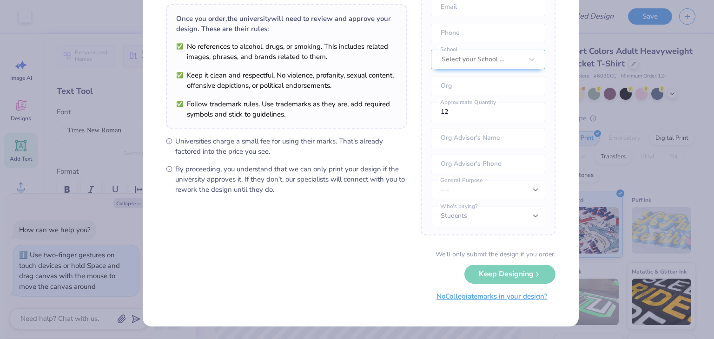
click at [504, 296] on button "No Collegiate marks in your design?" at bounding box center [491, 296] width 127 height 19
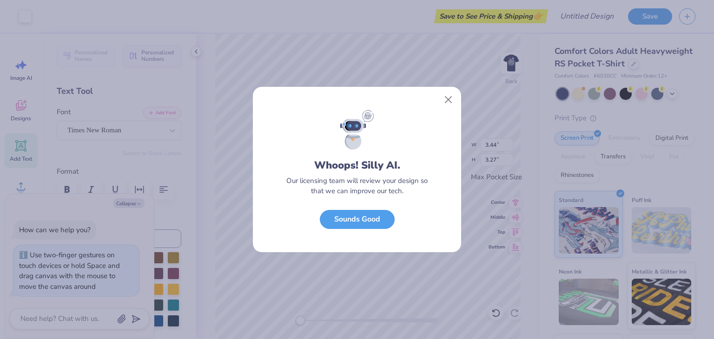
scroll to position [0, 0]
click at [372, 221] on button "Sounds Good" at bounding box center [357, 217] width 75 height 19
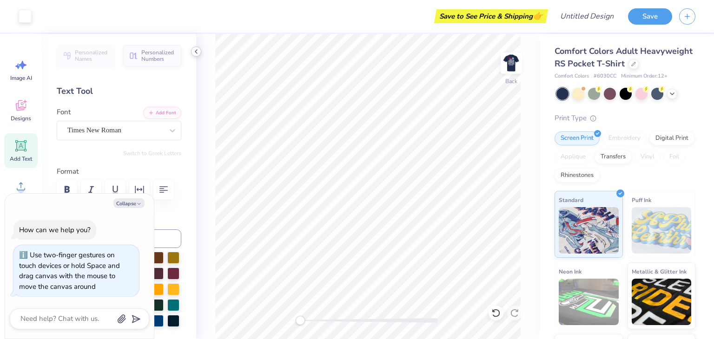
click at [193, 51] on icon at bounding box center [195, 51] width 7 height 7
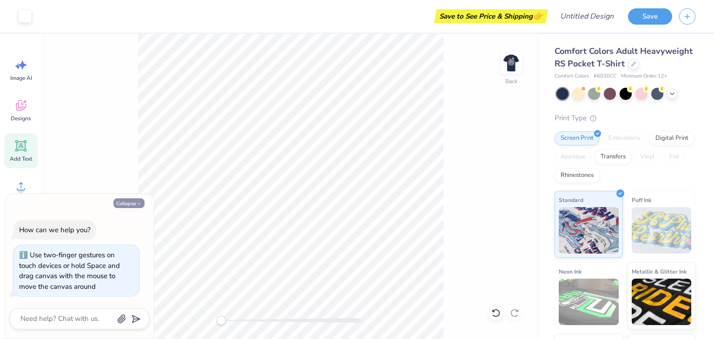
click at [132, 204] on button "Collapse" at bounding box center [128, 203] width 31 height 10
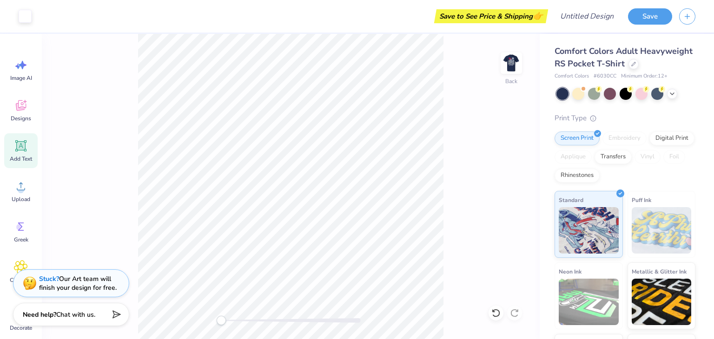
click at [533, 72] on div "Back" at bounding box center [291, 186] width 498 height 305
click at [518, 71] on img at bounding box center [511, 63] width 37 height 37
click at [518, 71] on img at bounding box center [511, 63] width 19 height 19
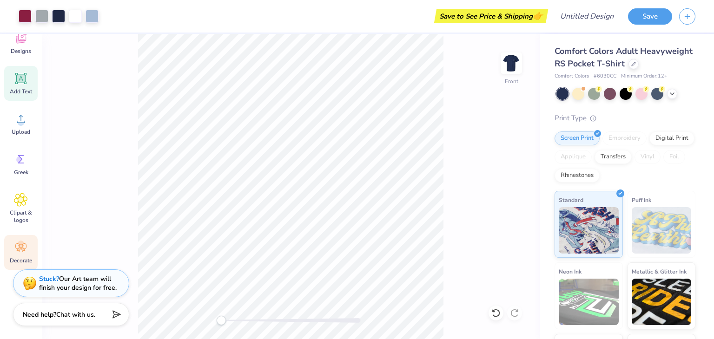
click at [26, 253] on icon at bounding box center [21, 248] width 14 height 14
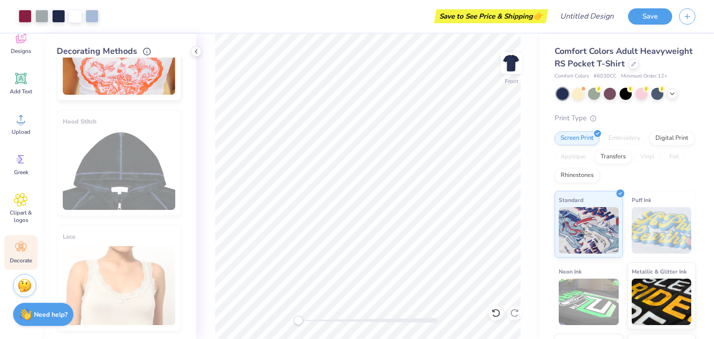
scroll to position [0, 0]
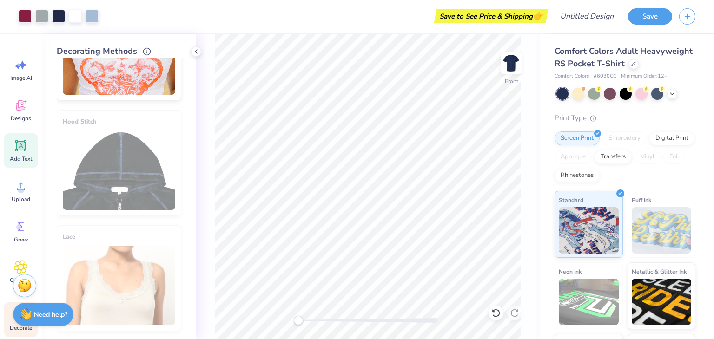
click at [22, 148] on icon at bounding box center [21, 146] width 9 height 9
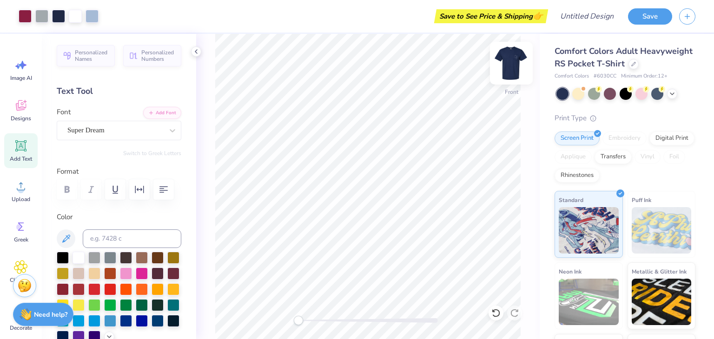
click at [504, 67] on img at bounding box center [511, 63] width 37 height 37
click at [515, 79] on div at bounding box center [511, 63] width 43 height 43
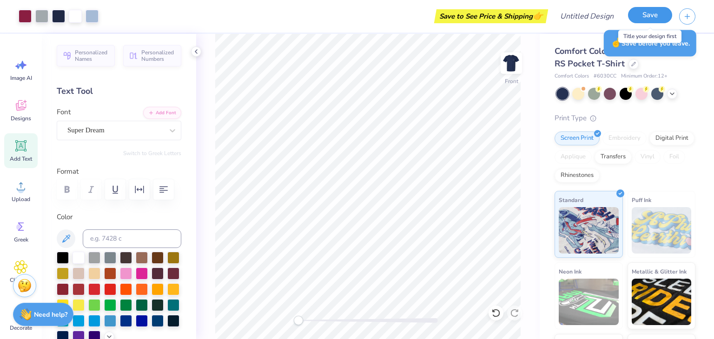
click at [656, 12] on button "Save" at bounding box center [650, 15] width 44 height 16
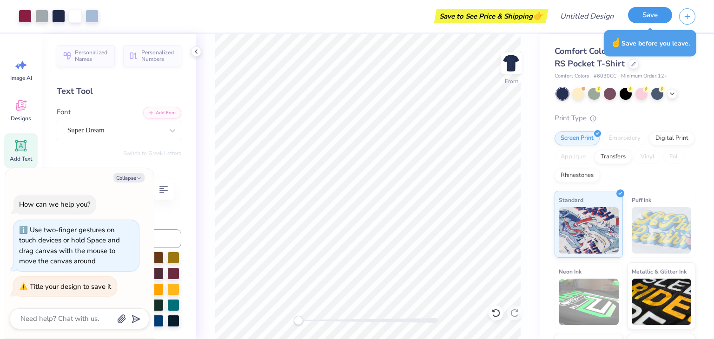
click at [649, 15] on button "Save" at bounding box center [650, 15] width 44 height 16
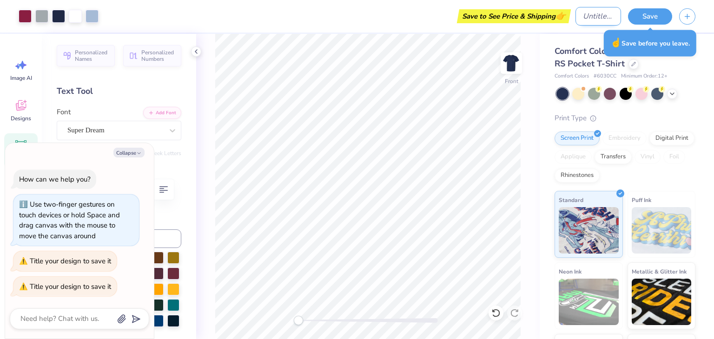
type textarea "x"
click at [575, 21] on input "Design Title" at bounding box center [598, 16] width 46 height 19
type input "H"
type textarea "x"
type input "He"
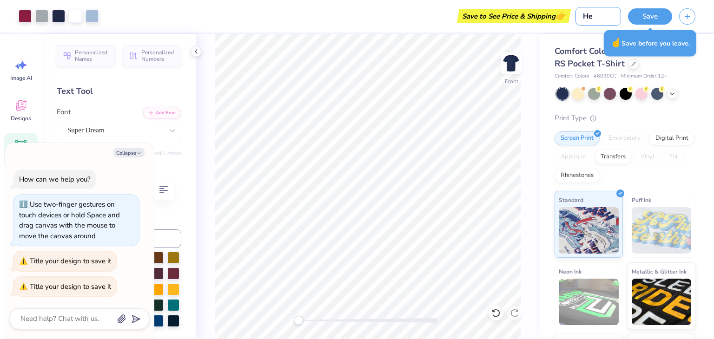
type textarea "x"
type input "Hea"
type textarea "x"
type input "Hear"
type textarea "x"
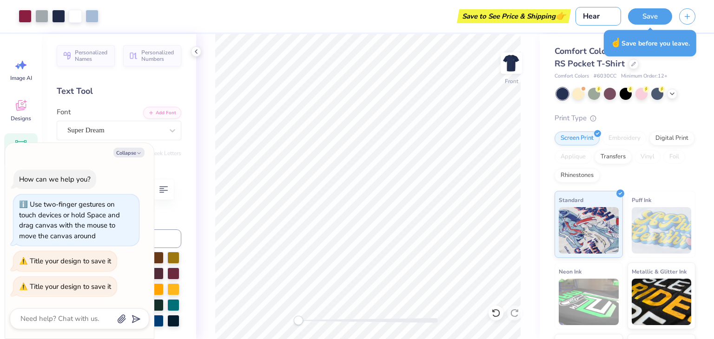
type input "Heart"
type textarea "x"
type input "Hearts"
type textarea "x"
type input "Hearts"
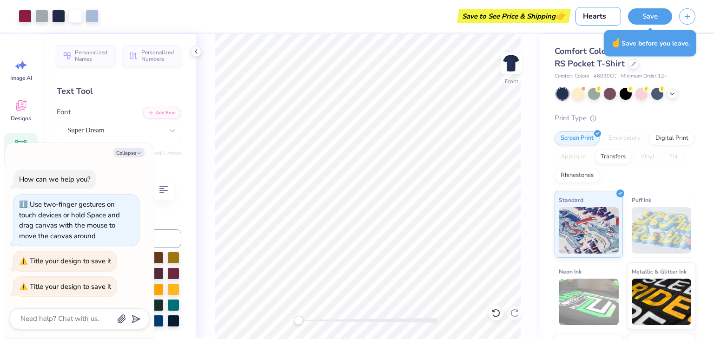
type textarea "x"
type input "Hearts 2"
type textarea "x"
type input "Hearts 20"
type textarea "x"
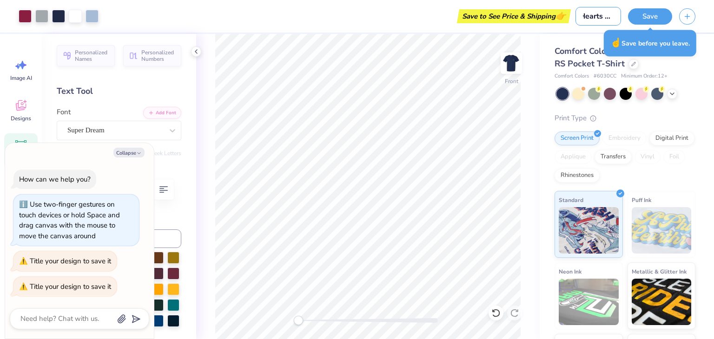
type input "Hearts 202"
type textarea "x"
type input "Hearts 2025"
type textarea "x"
type input "Hearts 2025"
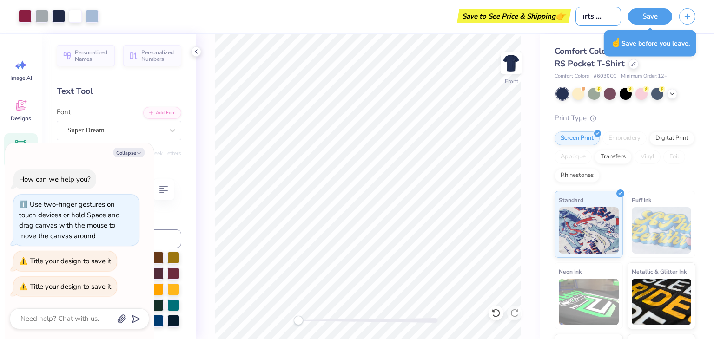
type textarea "x"
type input "Hearts 2025 s"
type textarea "x"
type input "Hearts 2025"
type textarea "x"
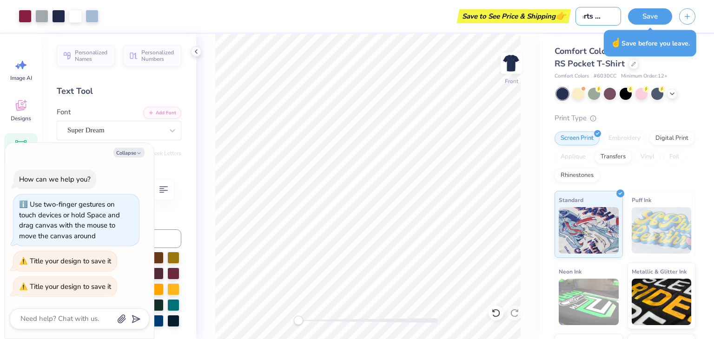
type input "Hearts 2025 d"
type textarea "x"
type input "Hearts 2025 de"
type textarea "x"
type input "Hearts 2025 des"
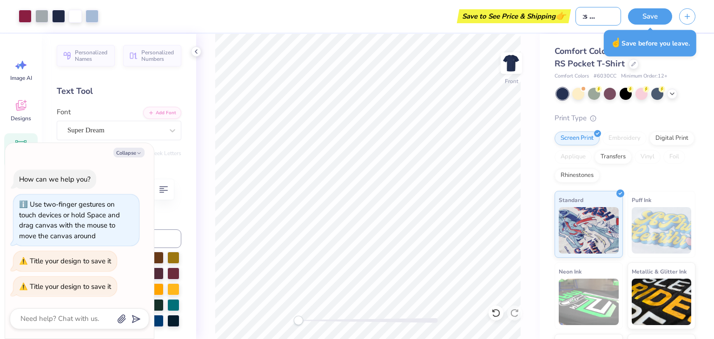
type textarea "x"
type input "Hearts 2025 desi"
type textarea "x"
type input "Hearts 2025 desig"
type textarea "x"
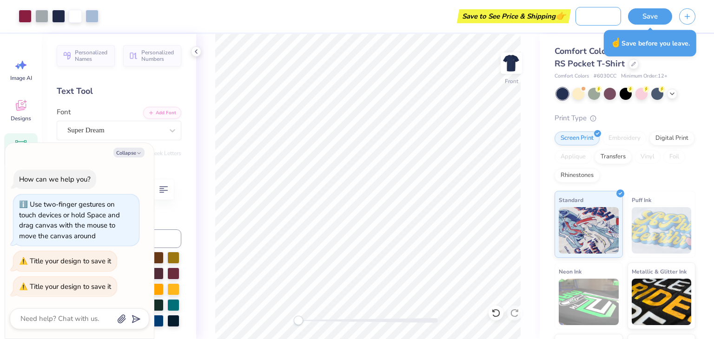
type input "Hearts 2025 design"
type textarea "x"
type input "Hearts 2025 design"
type textarea "x"
type input "Hearts 2025 design 1"
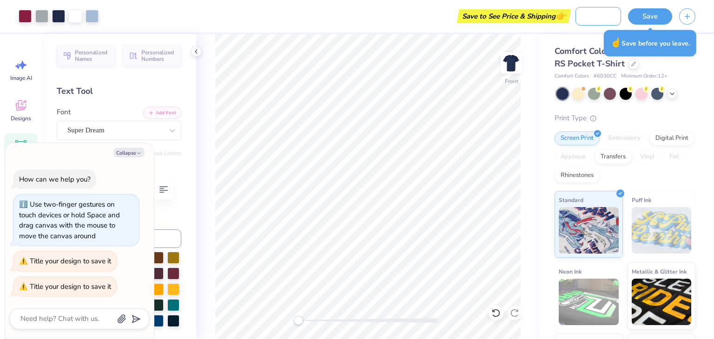
type textarea "x"
type input "Hearts 2025 design 1"
click at [660, 10] on button "Save" at bounding box center [650, 15] width 44 height 16
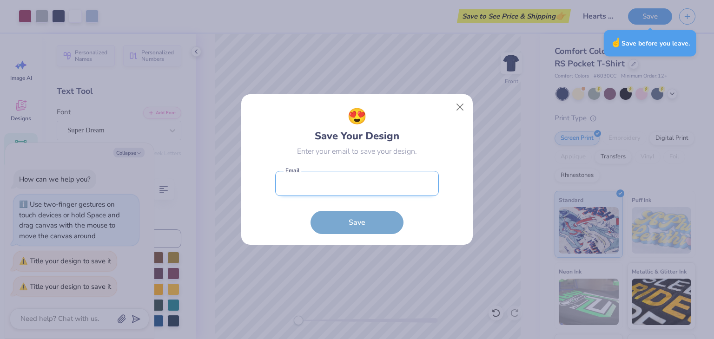
click at [360, 183] on input "email" at bounding box center [357, 184] width 164 height 26
type textarea "x"
type input "bigmikeisnotbig2@gmail.com"
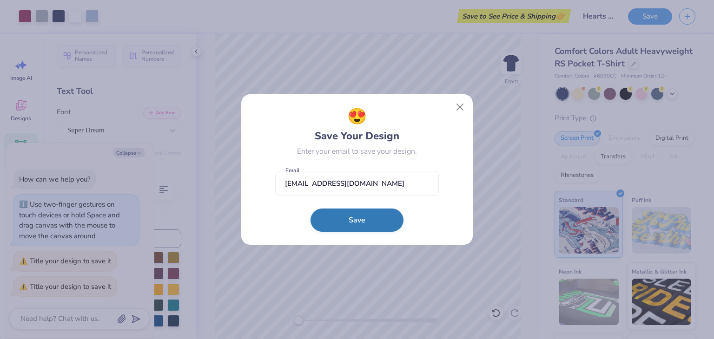
click at [357, 224] on button "Save" at bounding box center [356, 220] width 93 height 23
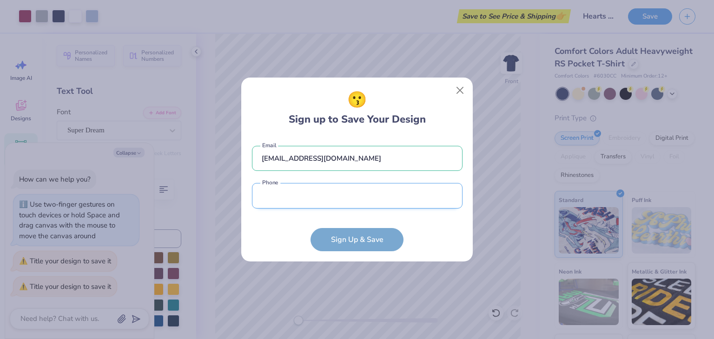
click at [343, 198] on input "tel" at bounding box center [357, 196] width 211 height 26
type input "(830) 777-9907"
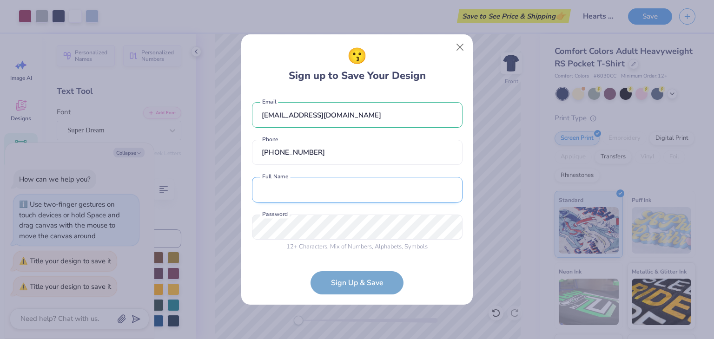
click at [331, 186] on input "text" at bounding box center [357, 190] width 211 height 26
type input "Michael Chapman"
click at [335, 286] on form "bigmikeisnotbig2@gmail.com Email (830) 777-9907 Phone Michael Chapman Full Name…" at bounding box center [357, 194] width 211 height 202
click at [186, 214] on div "😗 Sign up to Save Your Design bigmikeisnotbig2@gmail.com Email (830) 777-9907 P…" at bounding box center [357, 169] width 714 height 339
click at [337, 281] on form "bigmikeisnotbig2@gmail.com Email (830) 777-9907 Phone Michael Chapman Full Name…" at bounding box center [357, 194] width 211 height 202
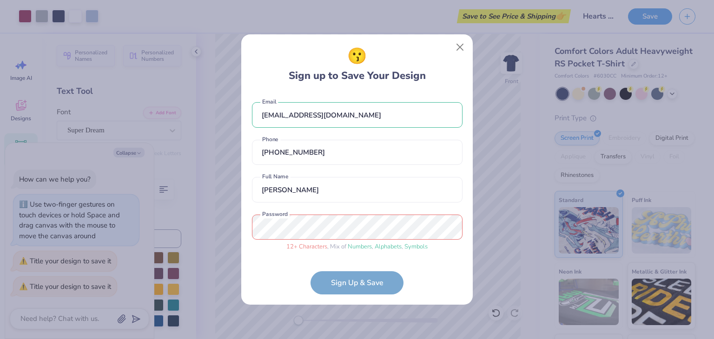
type textarea "x"
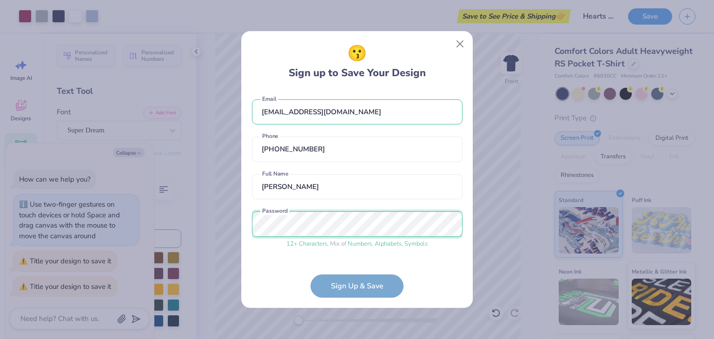
scroll to position [29, 0]
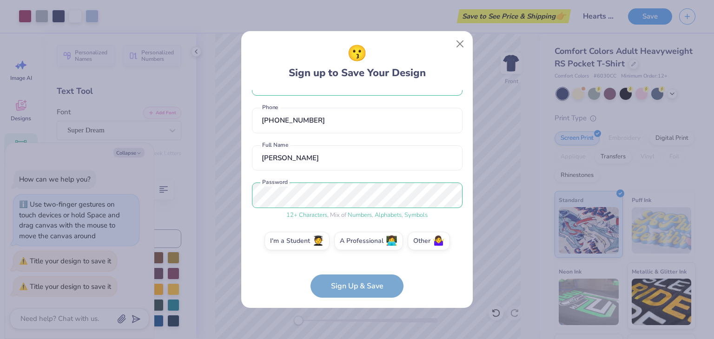
click at [346, 281] on form "bigmikeisnotbig2@gmail.com Email (830) 777-9907 Phone Michael Chapman Full Name…" at bounding box center [357, 194] width 211 height 208
click at [301, 244] on label "I'm a Student 🧑‍🎓" at bounding box center [296, 239] width 65 height 19
click at [354, 270] on input "I'm a Student 🧑‍🎓" at bounding box center [357, 273] width 6 height 6
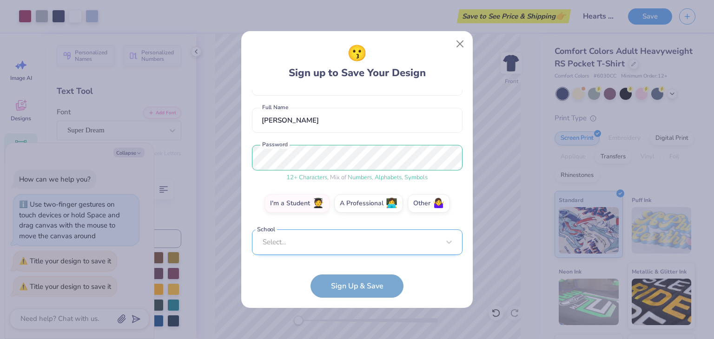
click at [347, 251] on div "bigmikeisnotbig2@gmail.com Email (830) 777-9907 Phone Michael Chapman Full Name…" at bounding box center [357, 175] width 211 height 170
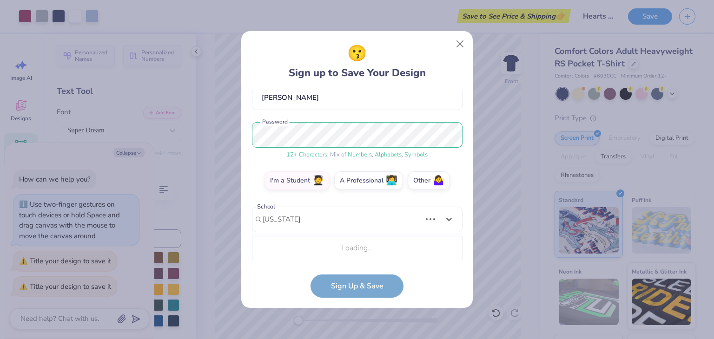
click at [340, 248] on div "Loading..." at bounding box center [357, 248] width 210 height 19
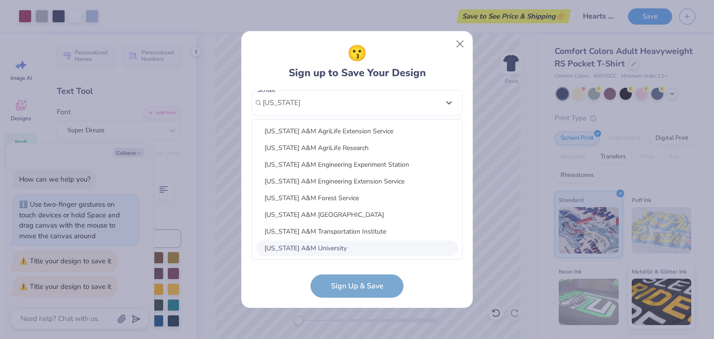
click at [329, 250] on div "[US_STATE] A&M University" at bounding box center [357, 248] width 202 height 15
type input "Texas A&M"
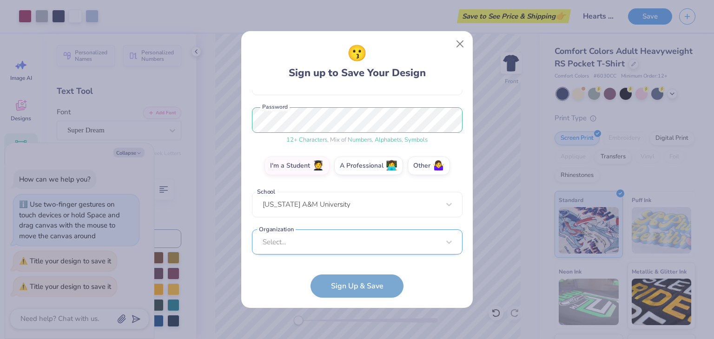
click at [335, 243] on div "Select..." at bounding box center [357, 243] width 211 height 26
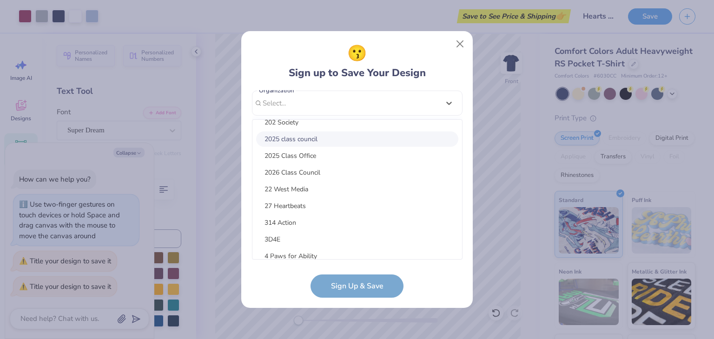
scroll to position [0, 0]
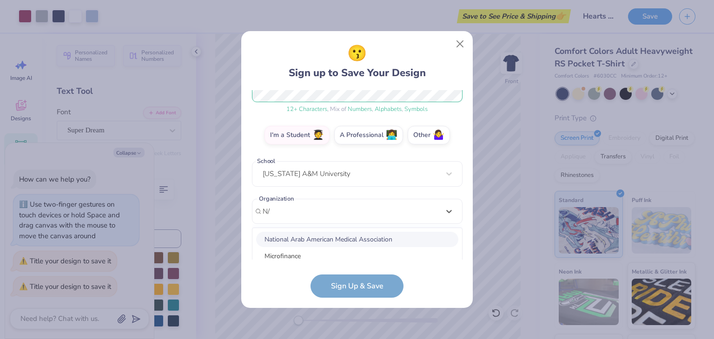
type input "N"
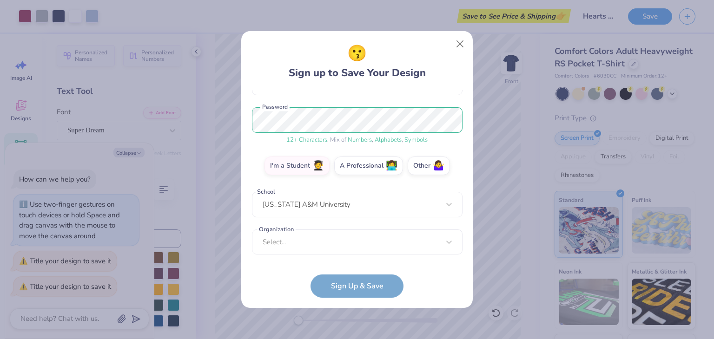
scroll to position [104, 0]
click at [260, 279] on form "bigmikeisnotbig2@gmail.com Email (830) 777-9907 Phone Michael Chapman Full Name…" at bounding box center [357, 194] width 211 height 208
click at [323, 281] on form "bigmikeisnotbig2@gmail.com Email (830) 777-9907 Phone Michael Chapman Full Name…" at bounding box center [357, 194] width 211 height 208
click at [358, 248] on div "Select..." at bounding box center [357, 243] width 211 height 26
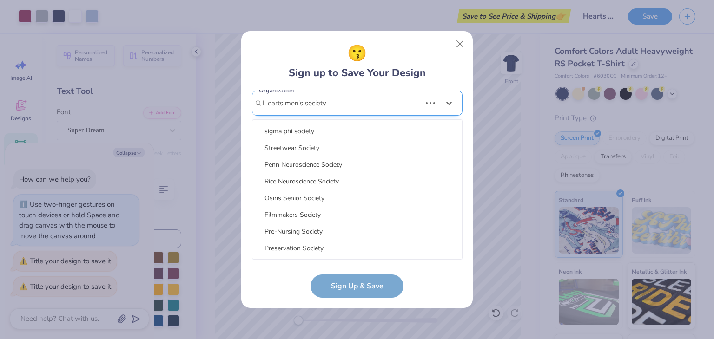
scroll to position [636, 0]
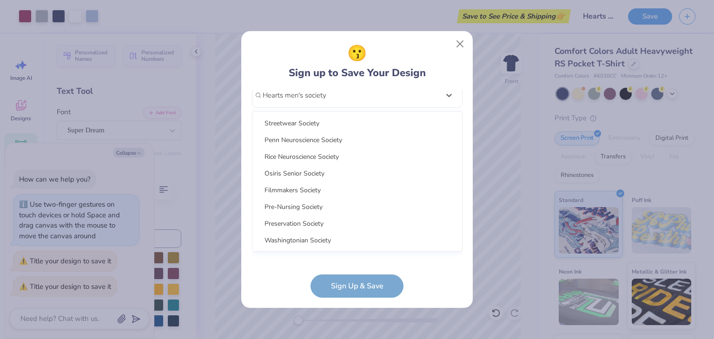
type input "Hearts men's society"
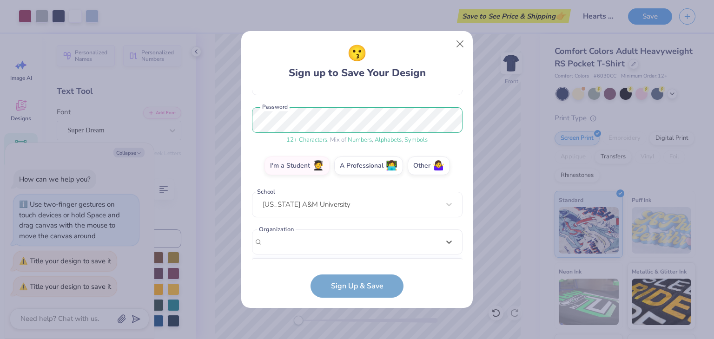
click at [315, 266] on form "bigmikeisnotbig2@gmail.com Email (830) 777-9907 Phone Michael Chapman Full Name…" at bounding box center [357, 194] width 211 height 208
click at [318, 244] on div "Select..." at bounding box center [357, 243] width 211 height 26
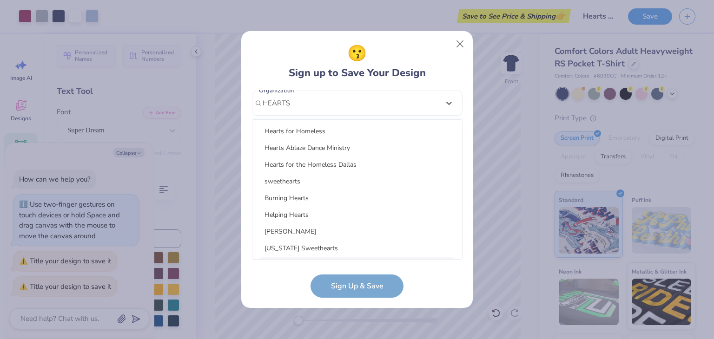
type input "HEARTS"
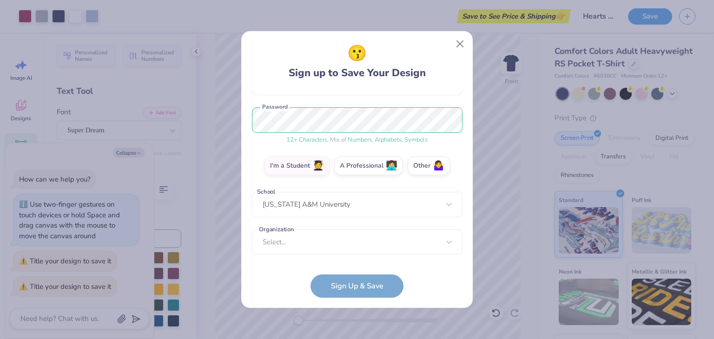
click at [365, 267] on form "bigmikeisnotbig2@gmail.com Email (830) 777-9907 Phone Michael Chapman Full Name…" at bounding box center [357, 194] width 211 height 208
click at [355, 242] on div "Select..." at bounding box center [357, 243] width 211 height 26
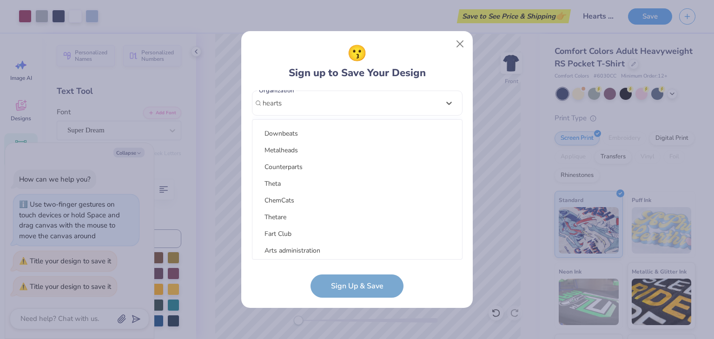
scroll to position [0, 0]
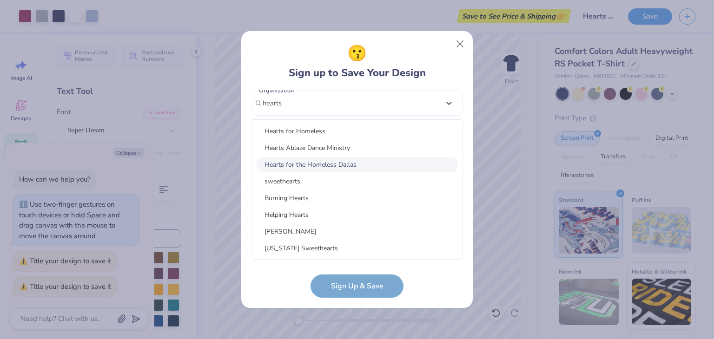
click at [349, 167] on div "Hearts for the Homeless Dallas" at bounding box center [357, 164] width 202 height 15
type input "hearts"
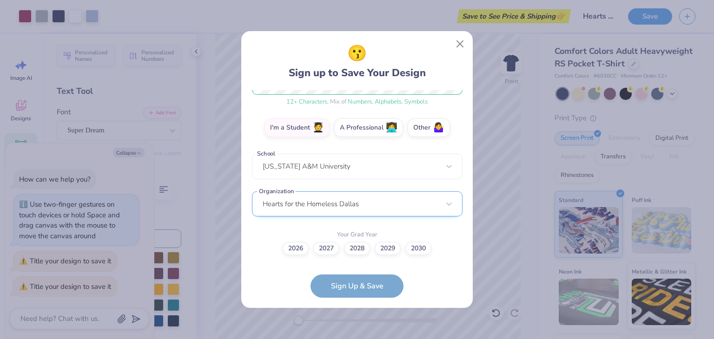
click at [352, 217] on div "Hearts for the Homeless Dallas" at bounding box center [357, 204] width 211 height 26
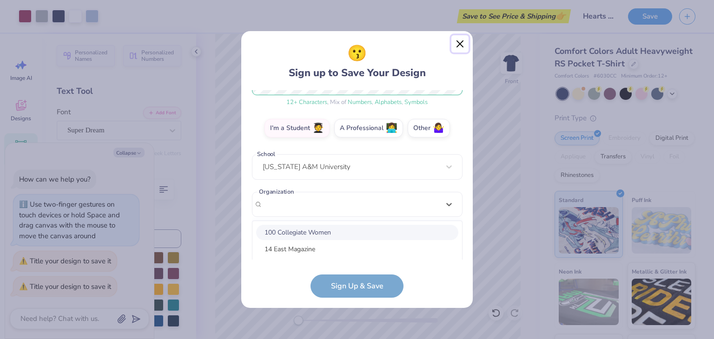
click at [453, 43] on button "Close" at bounding box center [460, 44] width 18 height 18
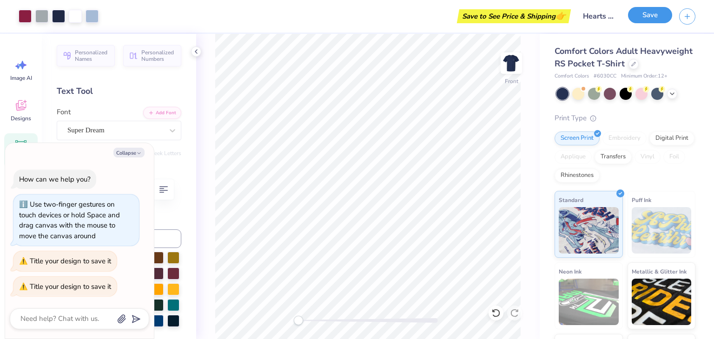
click at [652, 12] on button "Save" at bounding box center [650, 15] width 44 height 16
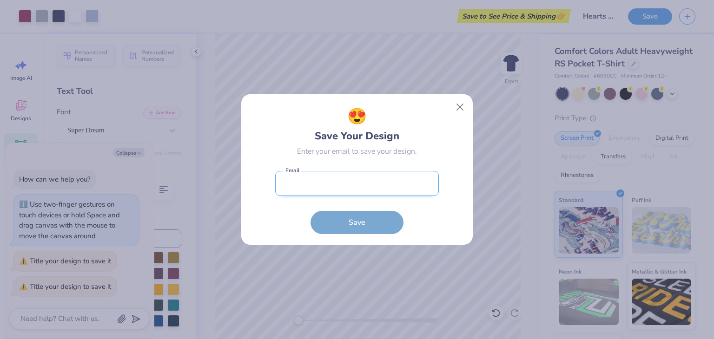
click at [357, 188] on input "email" at bounding box center [357, 184] width 164 height 26
type input "michael.chapman2022@gmail.com"
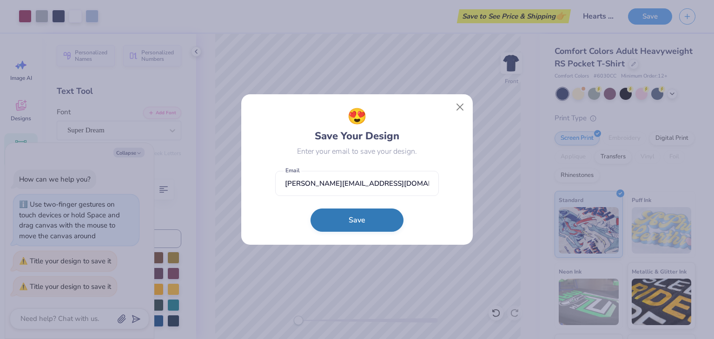
click at [356, 217] on button "Save" at bounding box center [356, 220] width 93 height 23
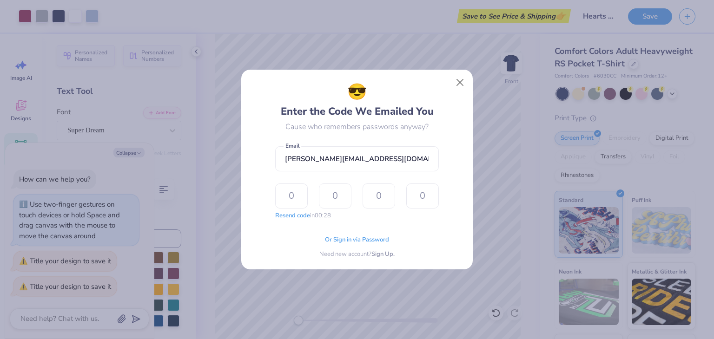
type textarea "x"
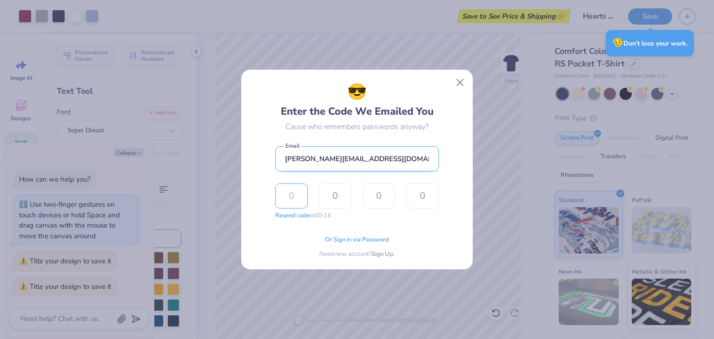
type input "5"
type input "6"
type textarea "x"
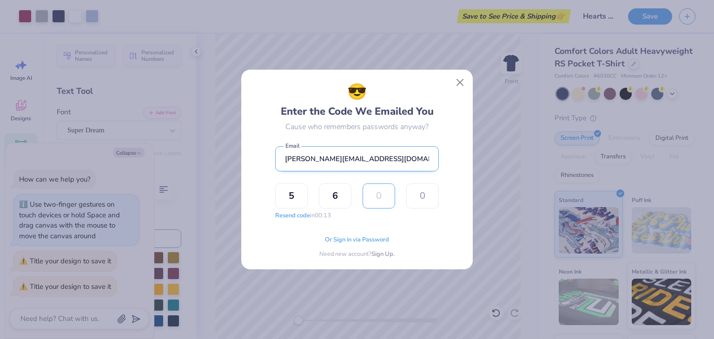
type input "2"
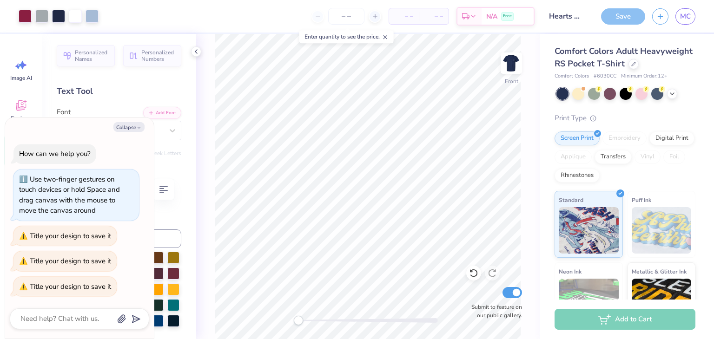
click at [615, 13] on div "Save" at bounding box center [623, 16] width 44 height 16
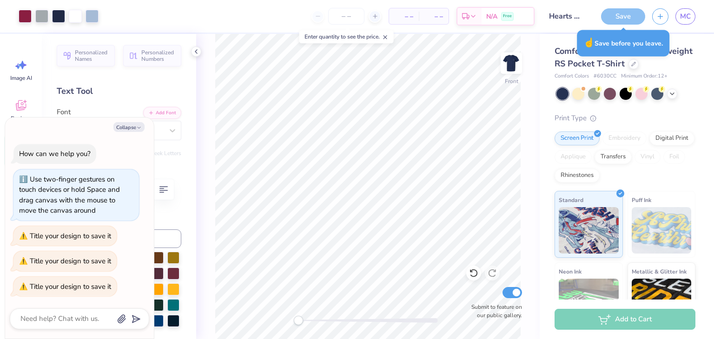
click at [632, 11] on div "Save" at bounding box center [623, 16] width 44 height 16
click at [635, 15] on div "Save" at bounding box center [623, 16] width 44 height 16
click at [678, 14] on link "MC" at bounding box center [685, 16] width 20 height 16
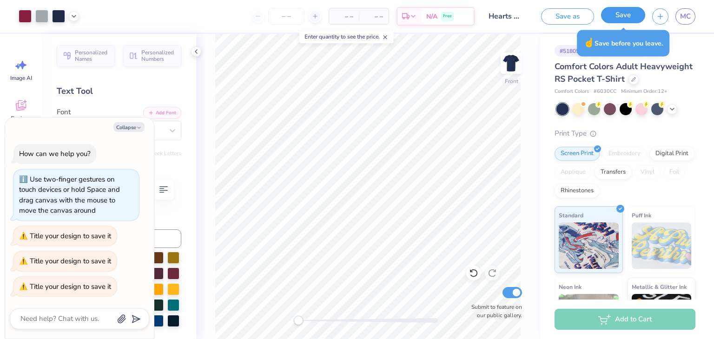
click at [623, 13] on button "Save" at bounding box center [623, 15] width 44 height 16
click at [623, 13] on div "Save" at bounding box center [623, 16] width 44 height 16
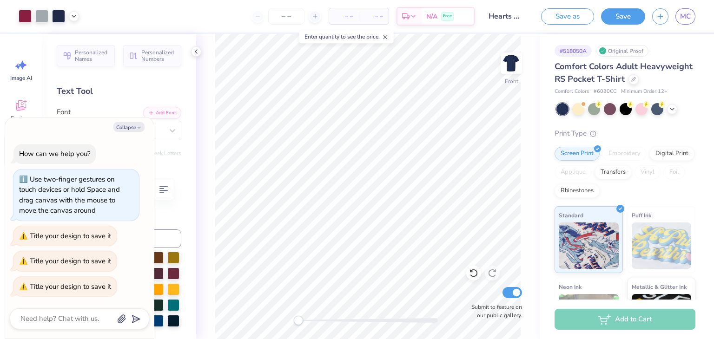
type textarea "x"
